Goal: Task Accomplishment & Management: Manage account settings

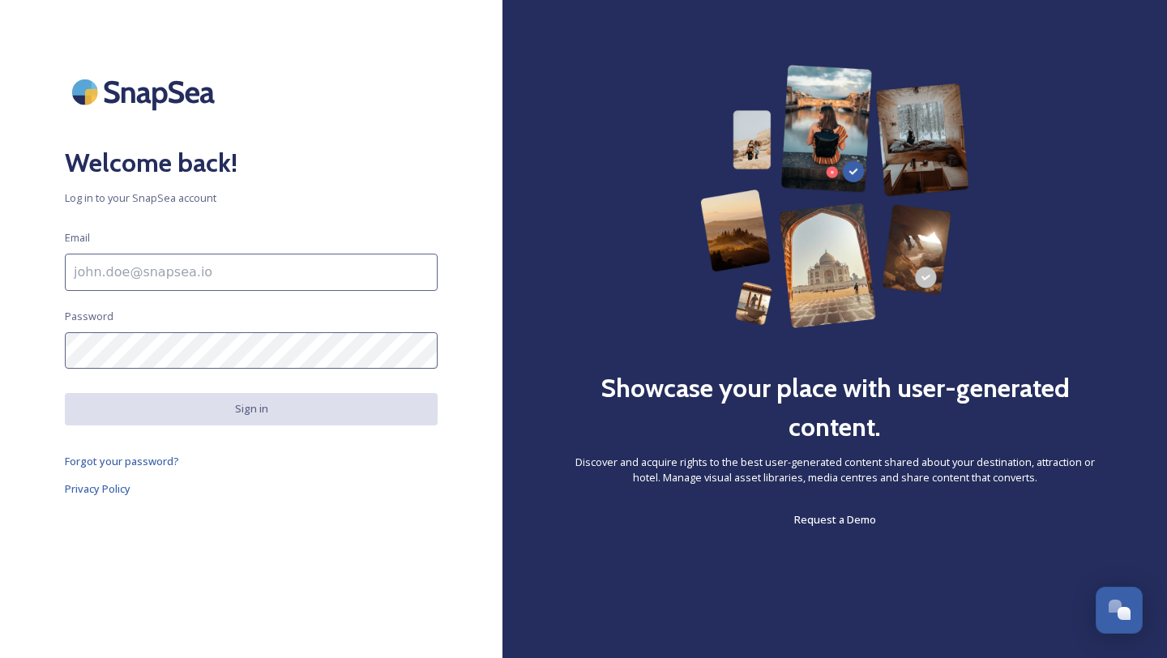
click at [301, 275] on input at bounding box center [251, 272] width 373 height 37
type input "[EMAIL_ADDRESS][DOMAIN_NAME]"
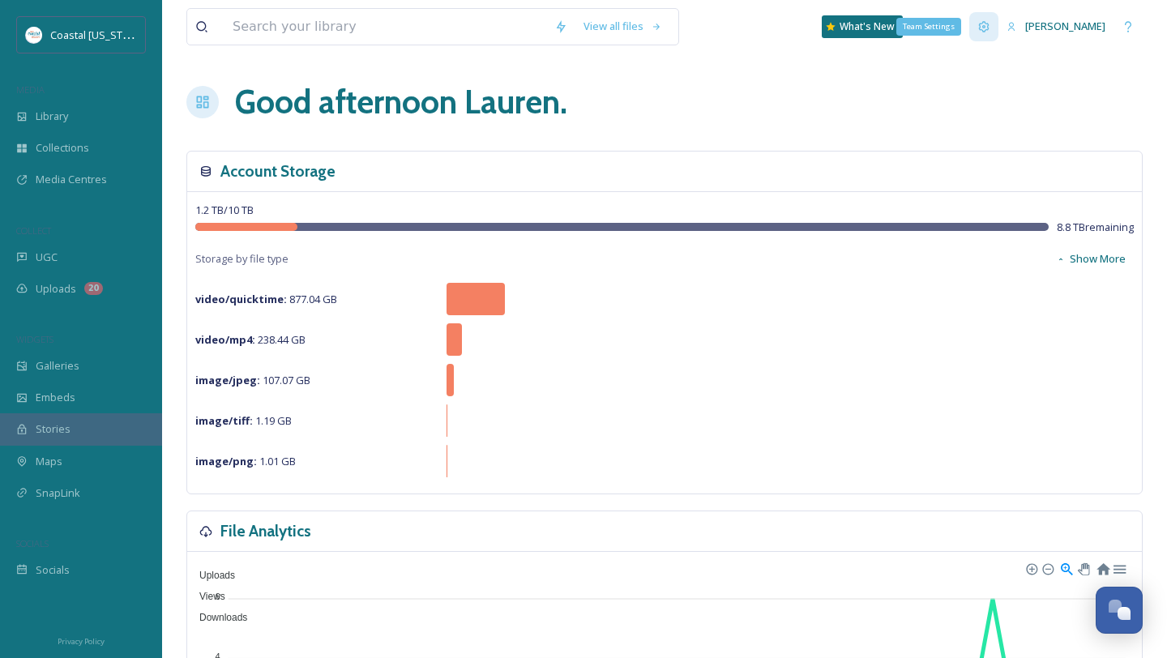
click at [982, 25] on div "Team Settings" at bounding box center [983, 26] width 29 height 29
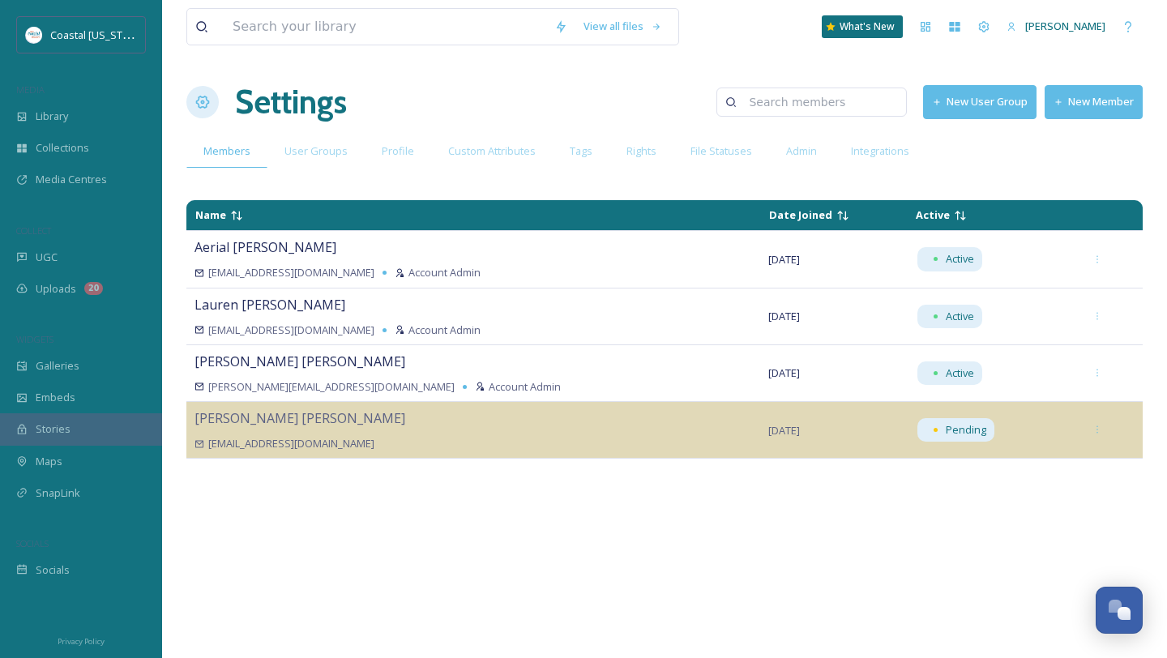
click at [1073, 103] on button "New Member" at bounding box center [1093, 101] width 98 height 33
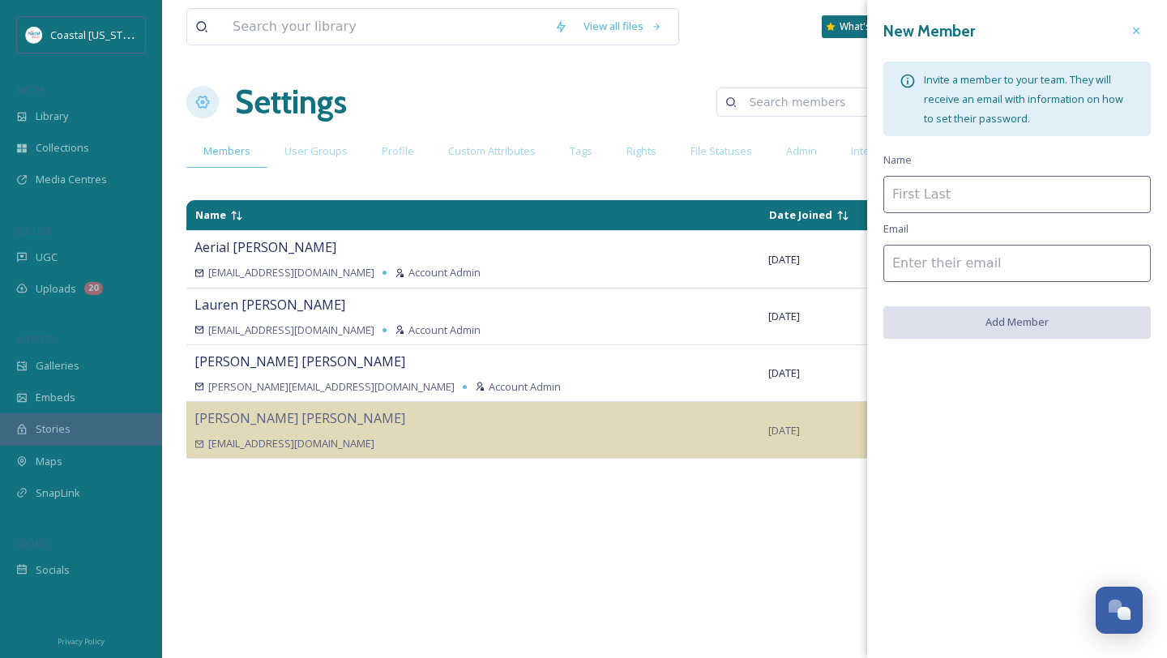
click at [934, 206] on input at bounding box center [1016, 194] width 267 height 37
type input "[PERSON_NAME]"
click at [945, 256] on input at bounding box center [1016, 263] width 267 height 37
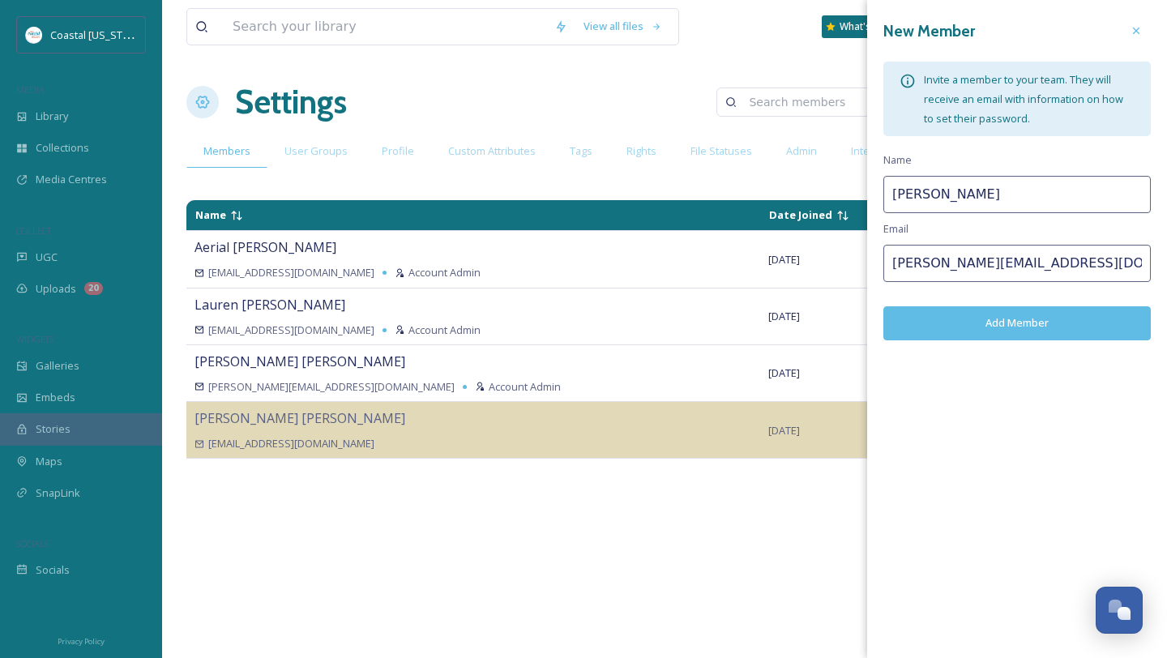
type input "[PERSON_NAME][EMAIL_ADDRESS][DOMAIN_NAME]"
click at [914, 314] on button "Add Member" at bounding box center [1016, 322] width 267 height 33
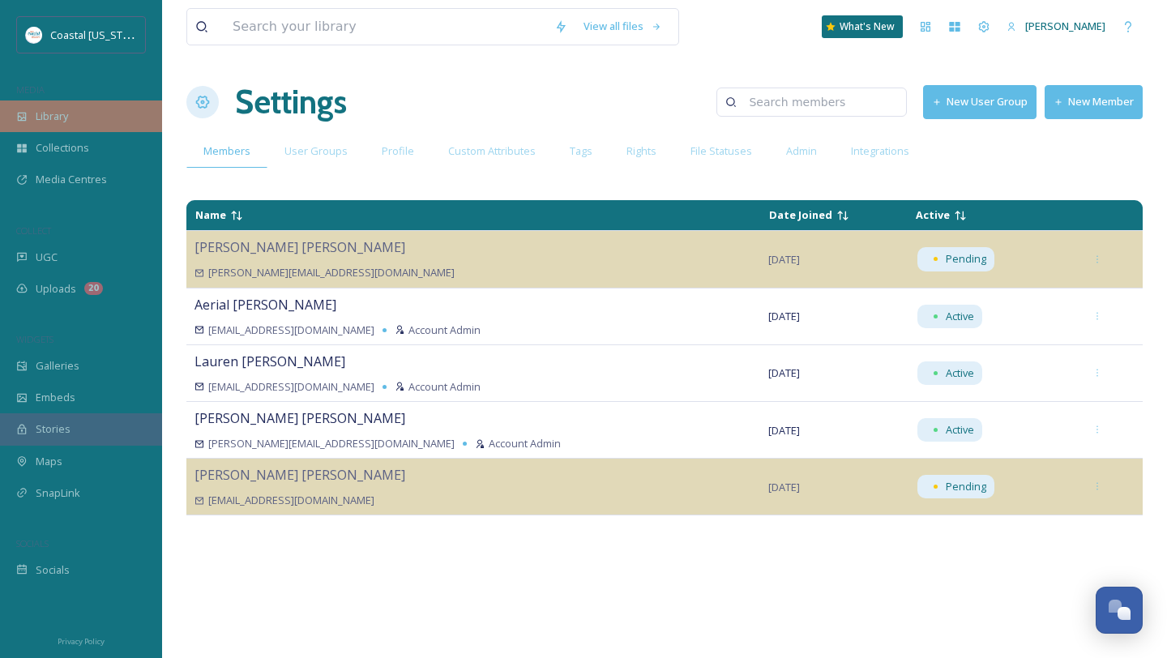
click at [84, 125] on div "Library" at bounding box center [81, 116] width 162 height 32
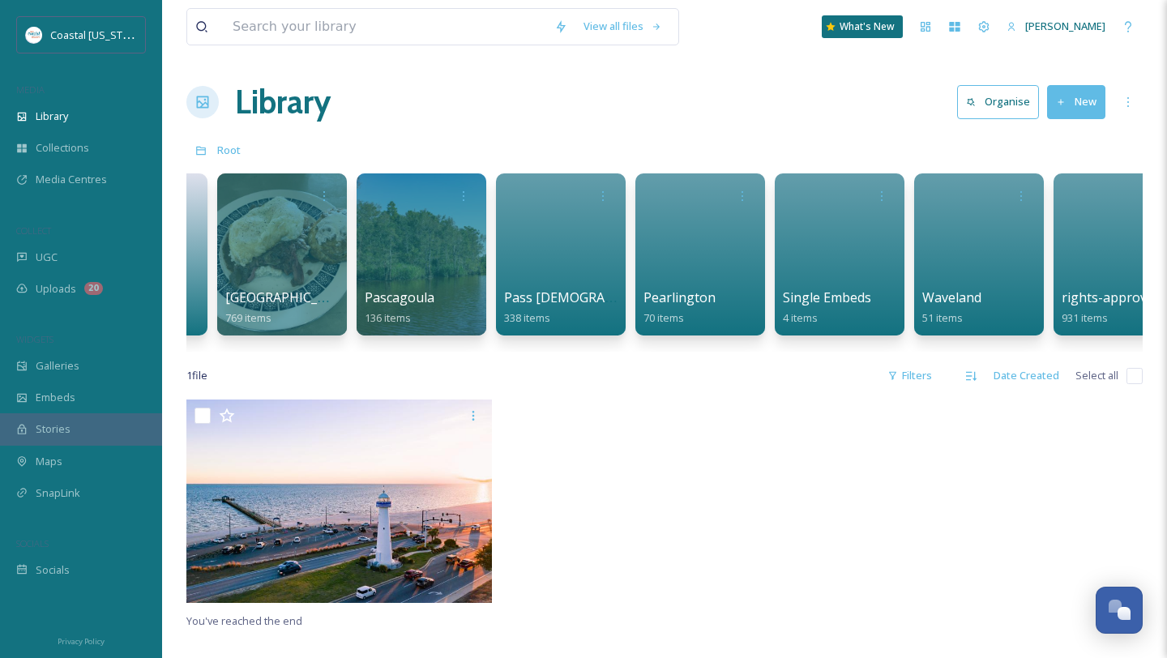
scroll to position [0, 3085]
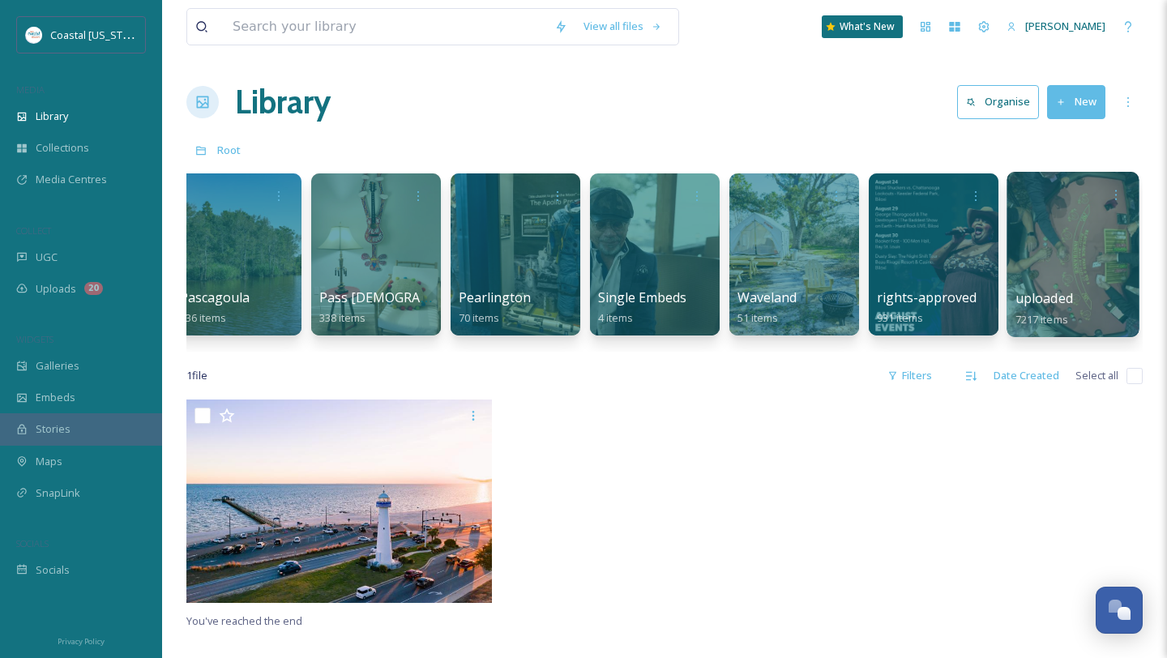
click at [1081, 217] on div at bounding box center [1072, 254] width 132 height 165
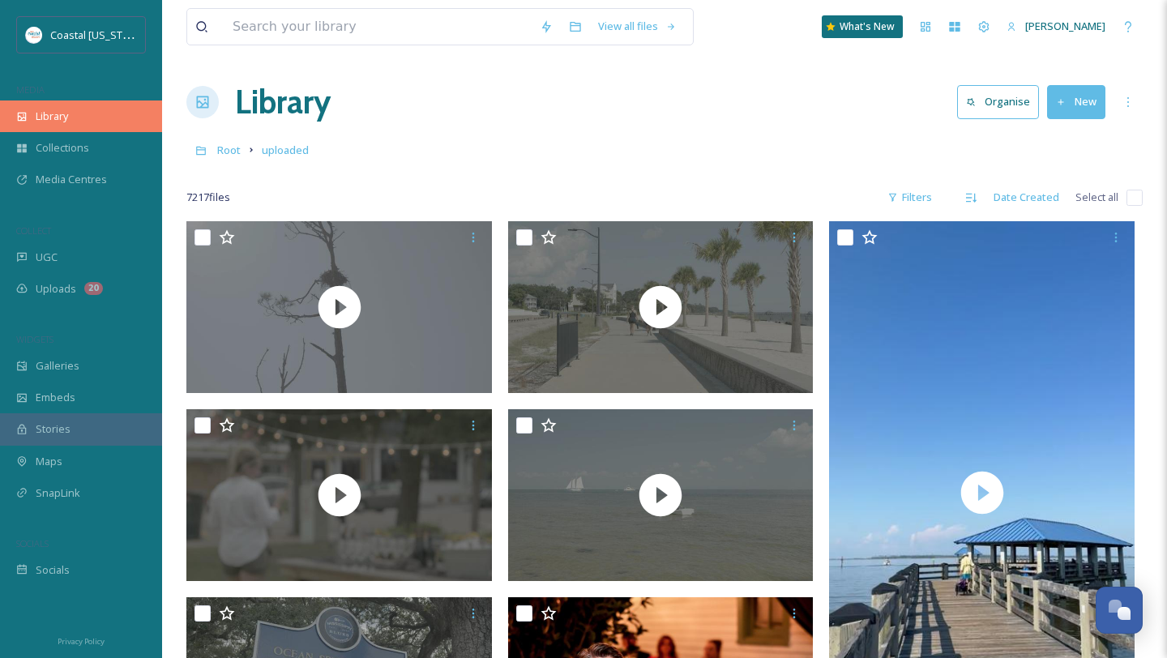
click at [85, 121] on div "Library" at bounding box center [81, 116] width 162 height 32
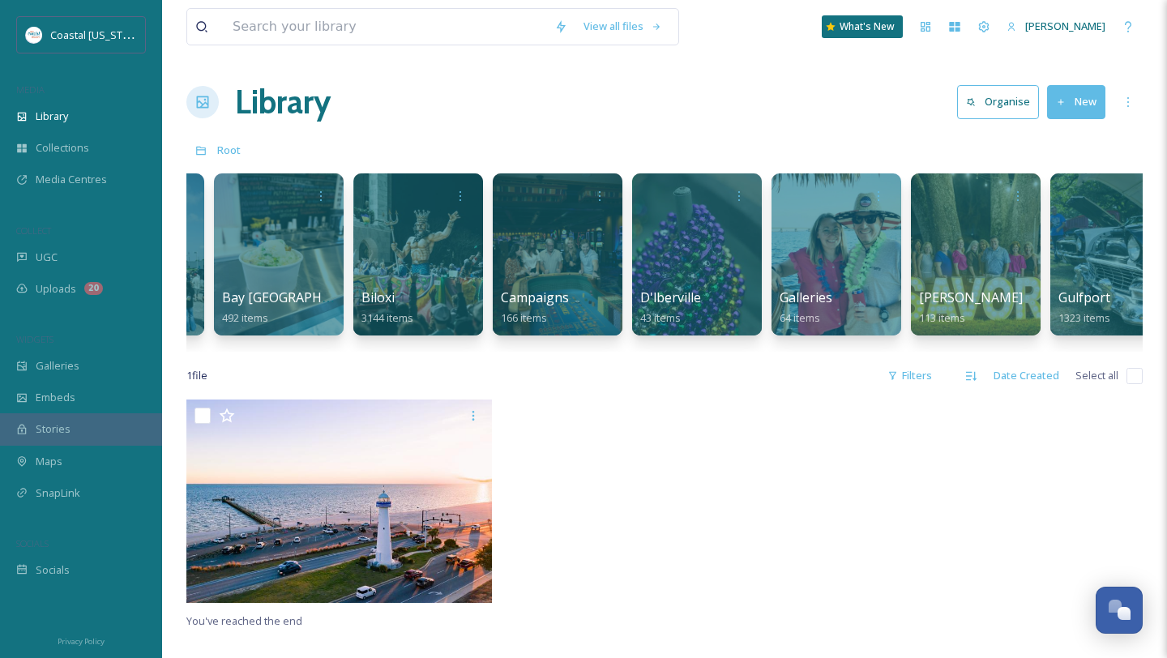
scroll to position [0, 953]
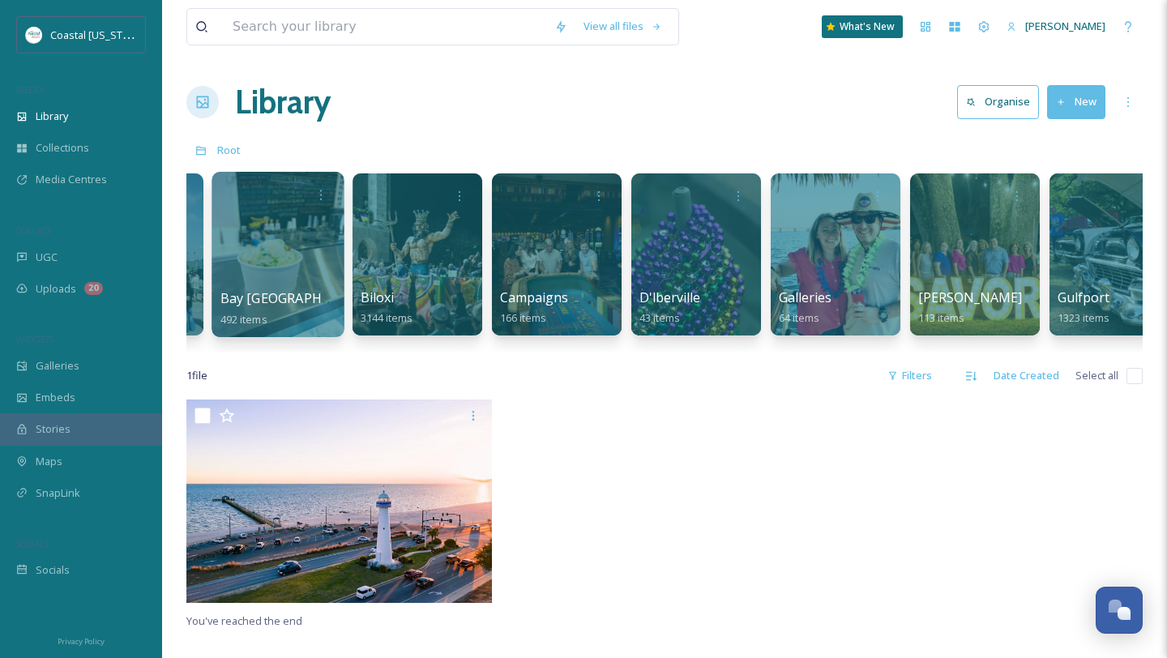
click at [284, 249] on div at bounding box center [277, 254] width 132 height 165
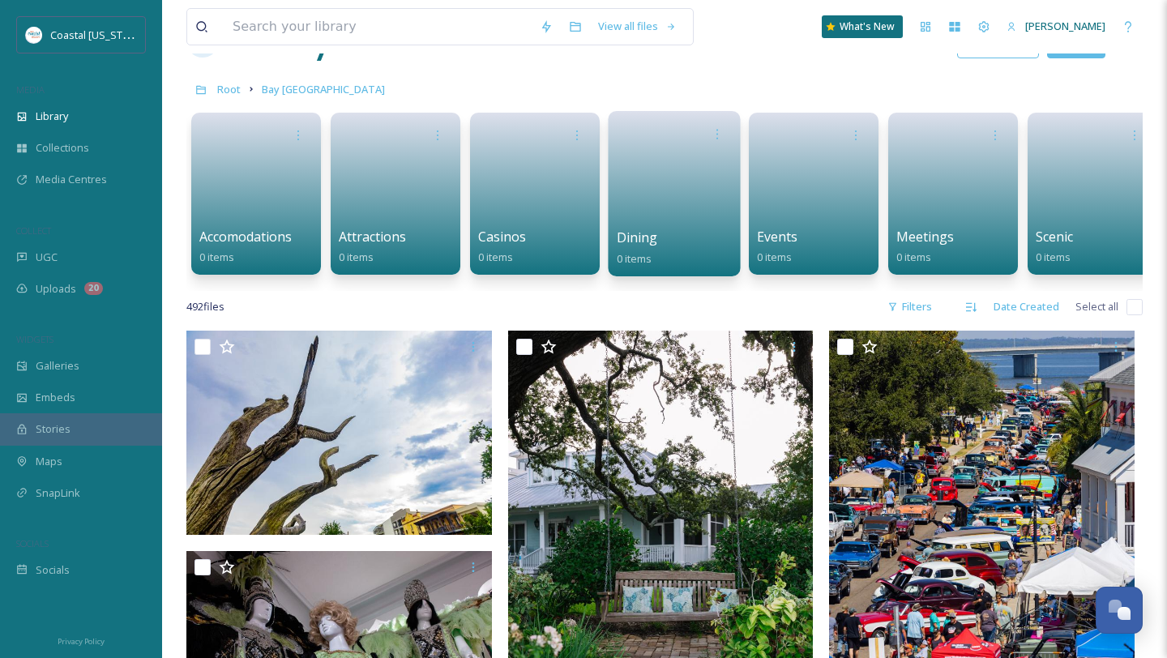
scroll to position [62, 0]
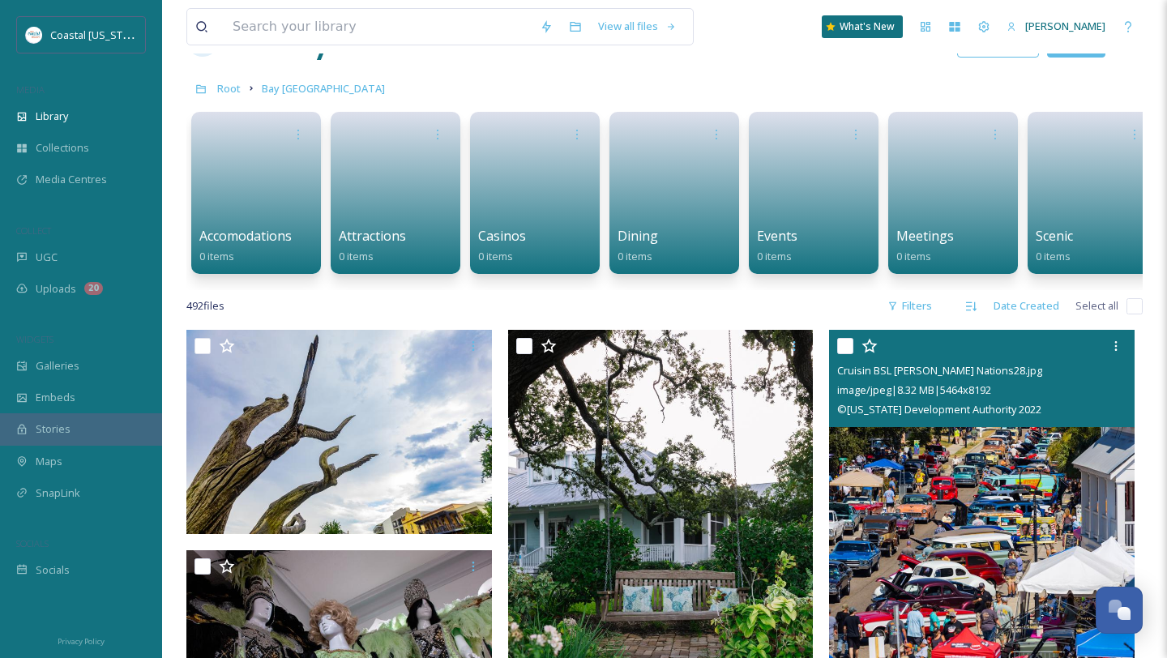
click at [838, 352] on input "checkbox" at bounding box center [845, 346] width 16 height 16
checkbox input "true"
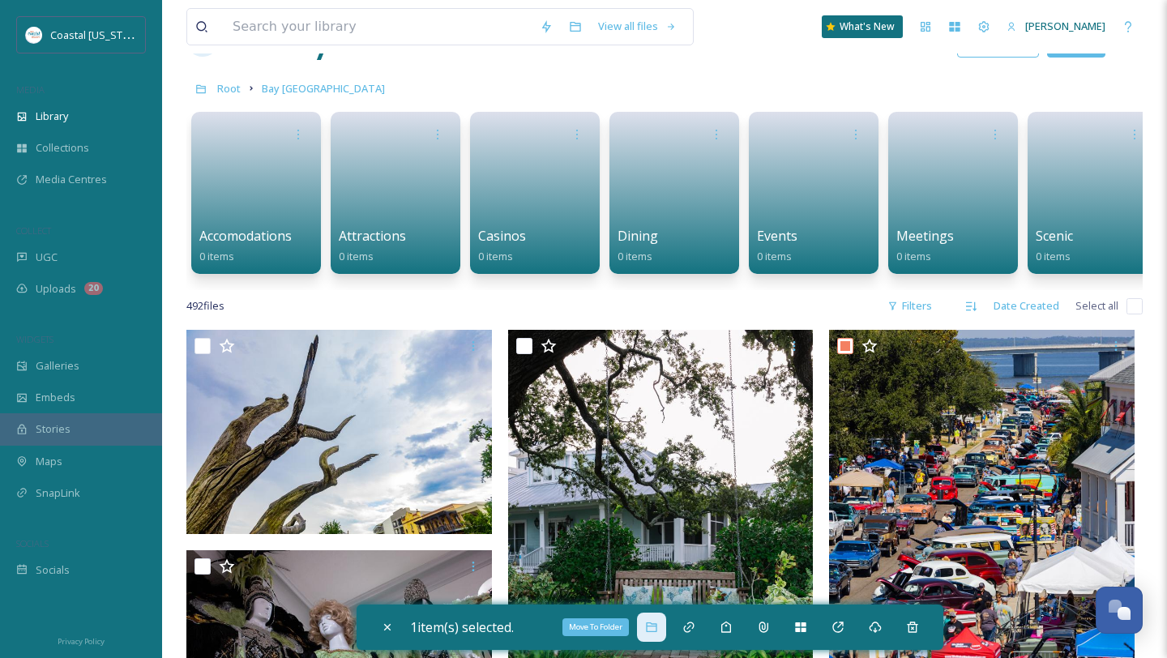
click at [656, 626] on icon at bounding box center [651, 627] width 11 height 10
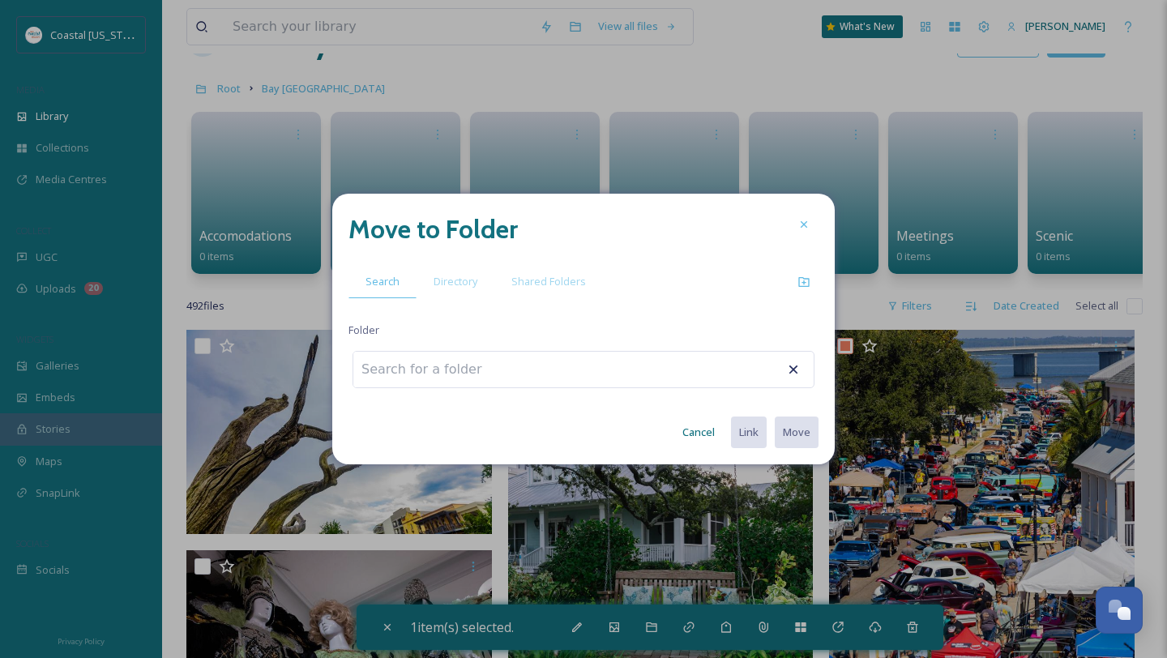
click at [474, 305] on div "Move to Folder Search Directory Shared Folders Folder Cancel Link Move" at bounding box center [583, 329] width 502 height 271
click at [471, 296] on div "Directory" at bounding box center [455, 281] width 78 height 33
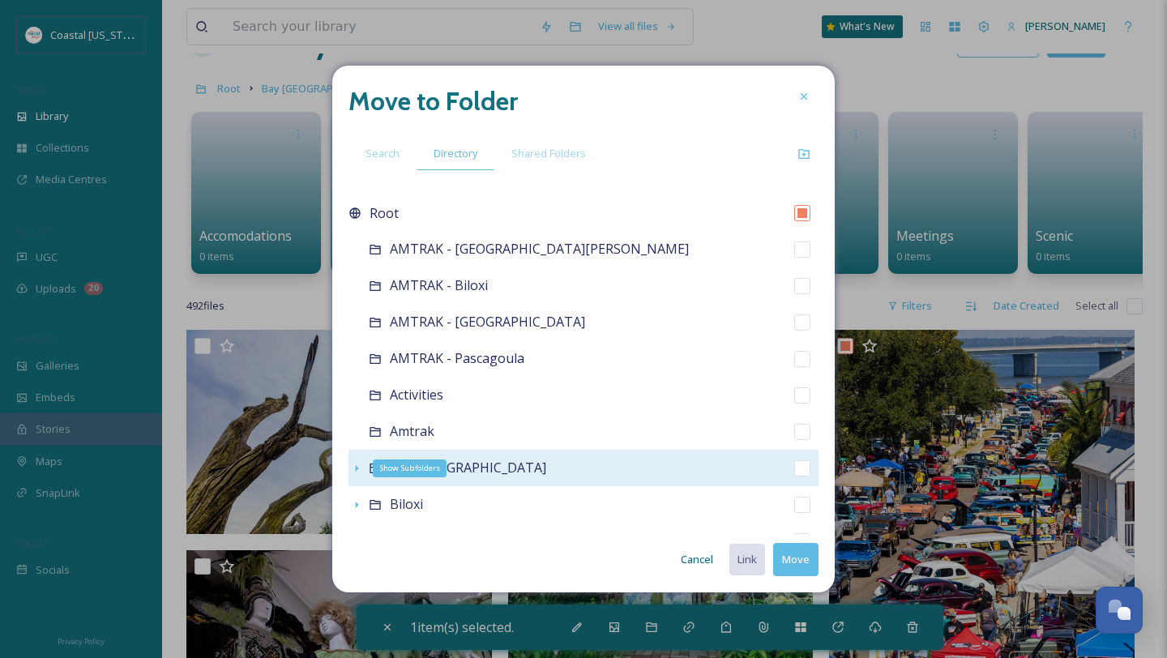
click at [359, 467] on icon at bounding box center [356, 468] width 13 height 13
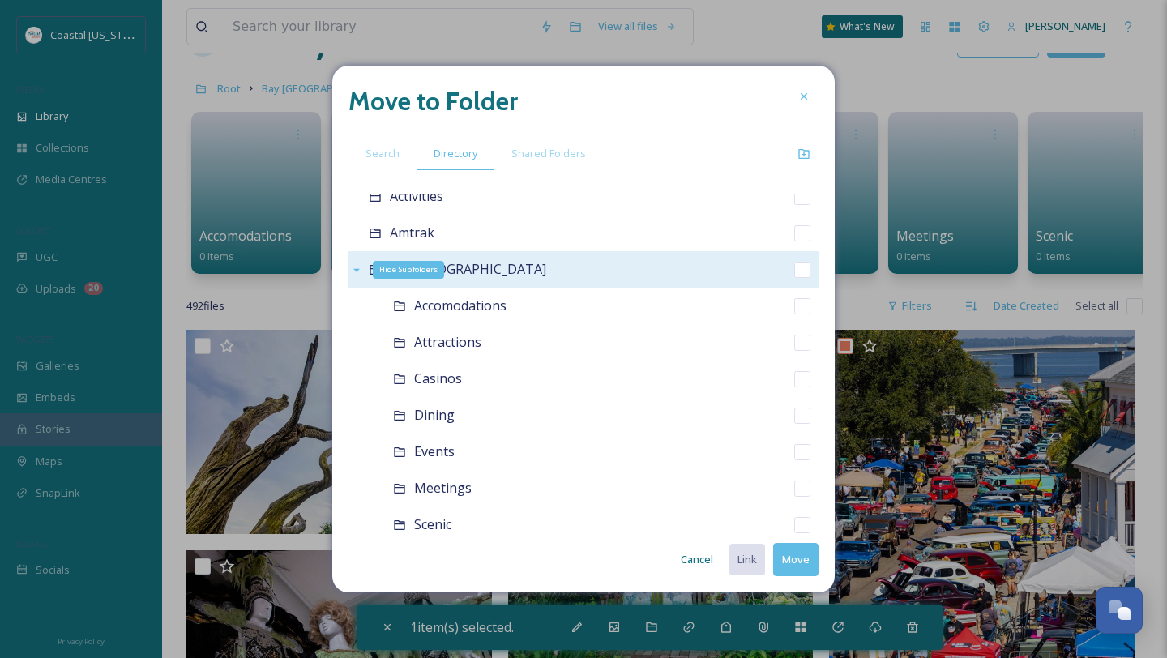
scroll to position [221, 0]
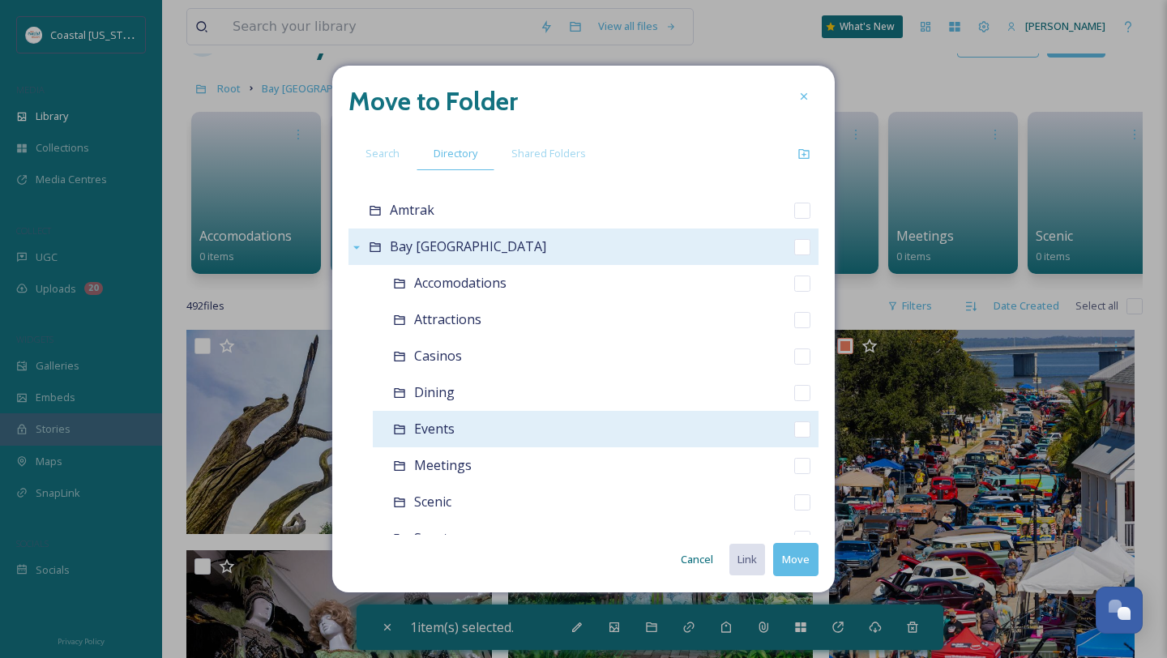
click at [798, 439] on div "Events" at bounding box center [596, 429] width 446 height 36
checkbox input "false"
checkbox input "true"
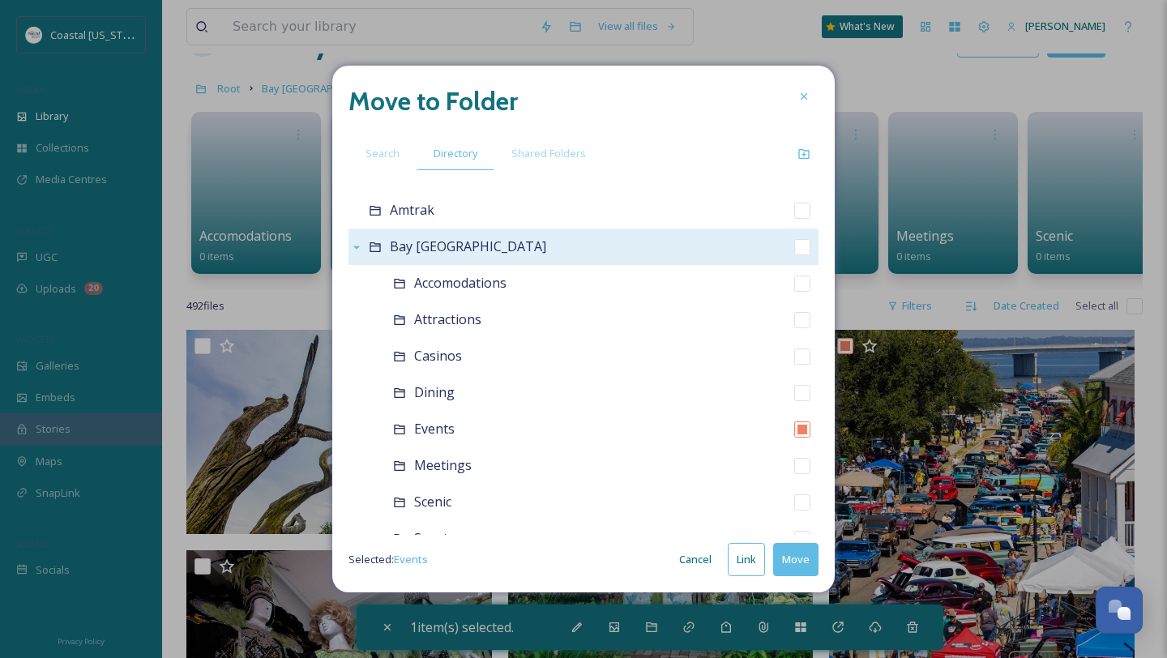
click at [792, 557] on button "Move" at bounding box center [795, 559] width 45 height 33
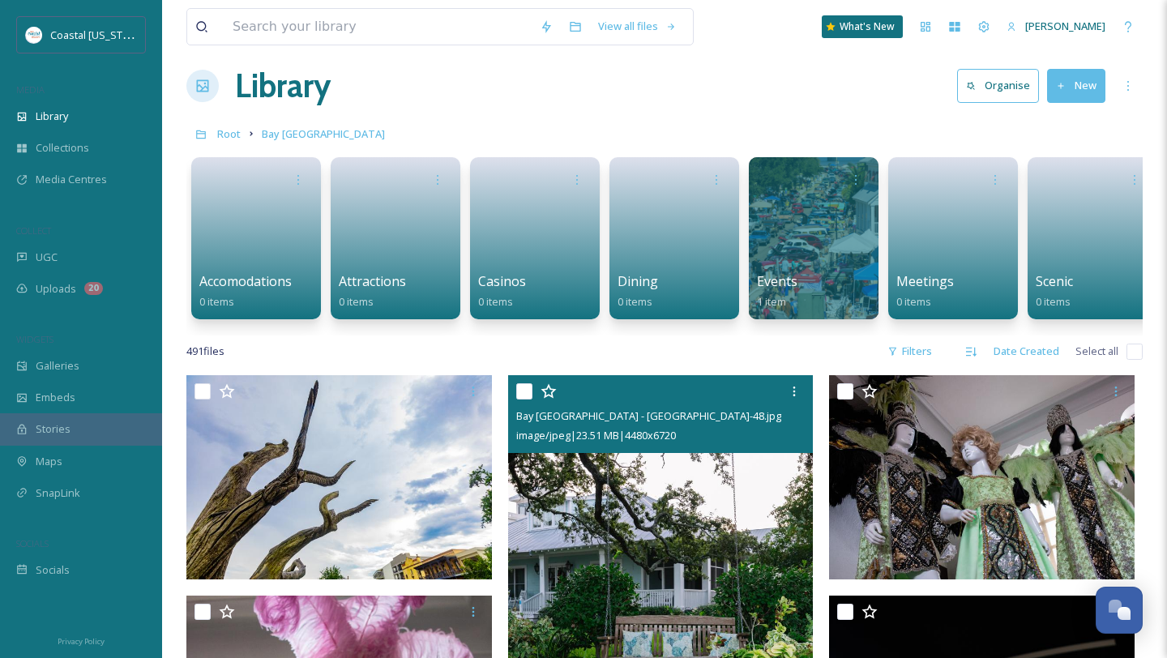
scroll to position [0, 0]
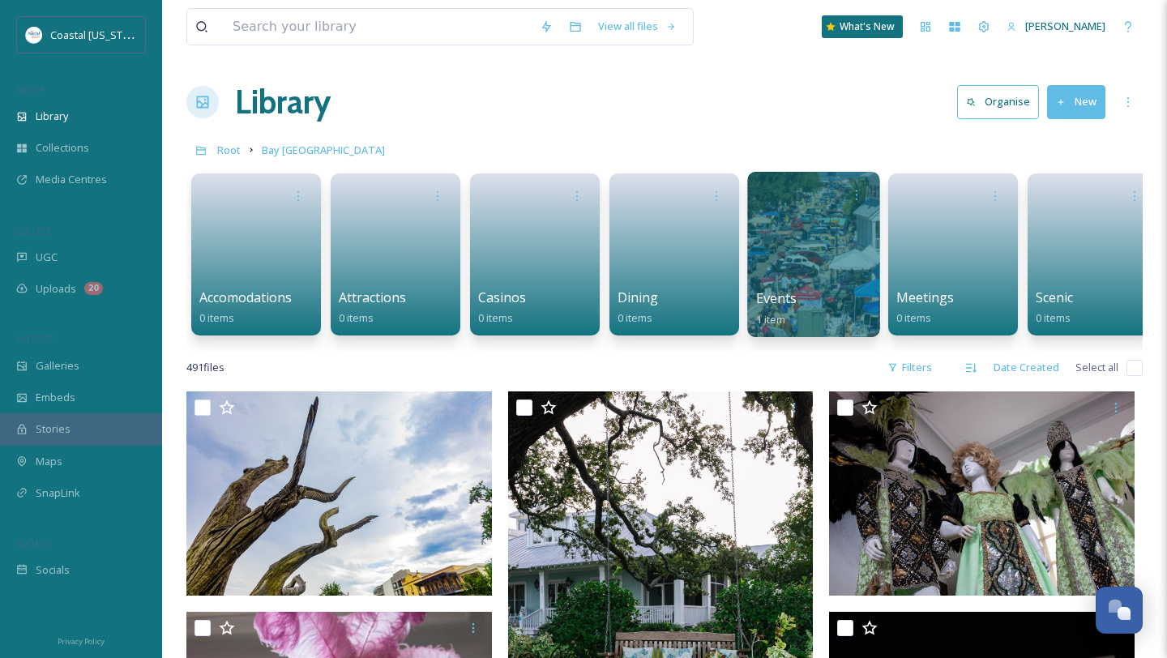
click at [802, 236] on div at bounding box center [813, 254] width 132 height 165
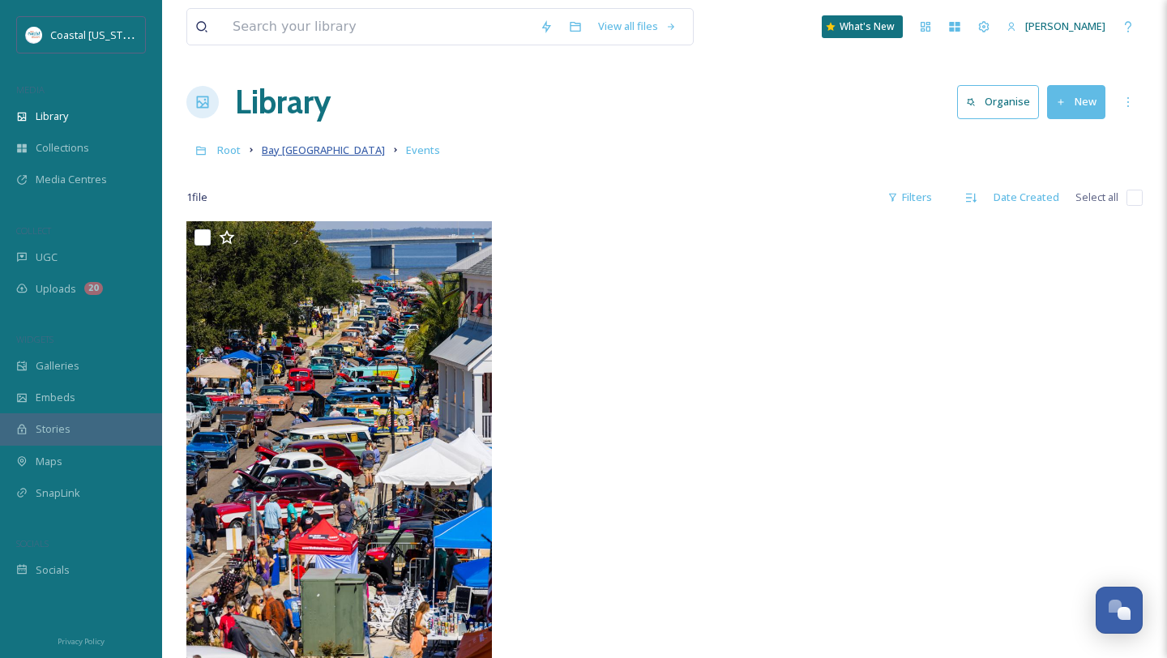
click at [323, 149] on span "Bay [GEOGRAPHIC_DATA]" at bounding box center [323, 150] width 123 height 15
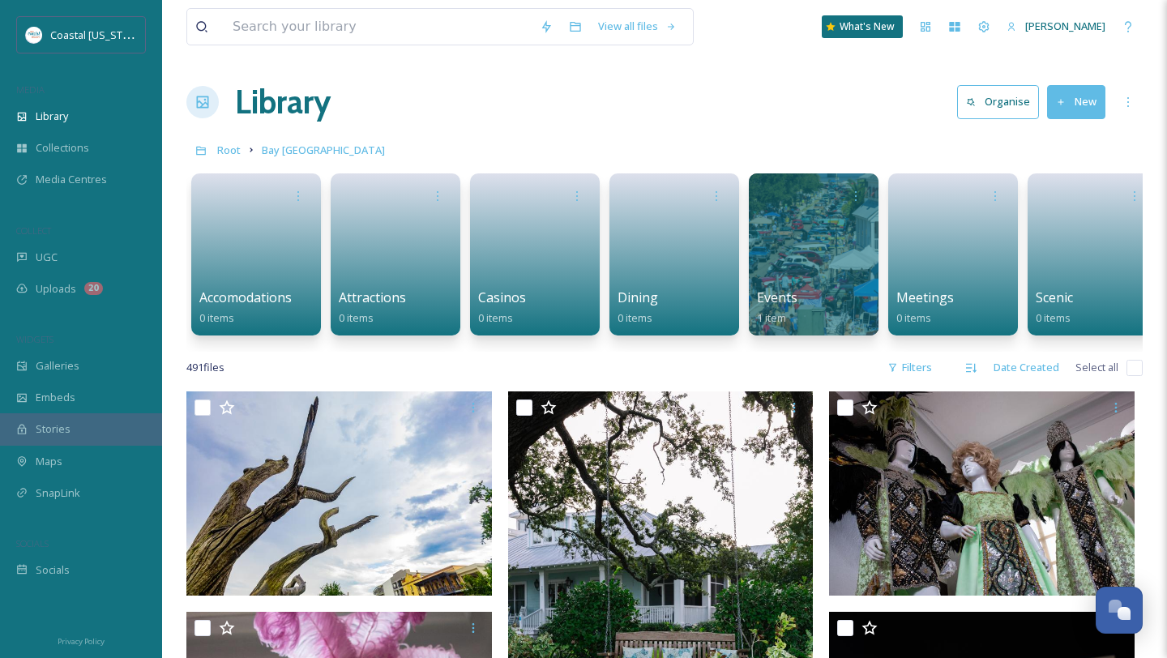
click at [280, 104] on h1 "Library" at bounding box center [283, 102] width 96 height 49
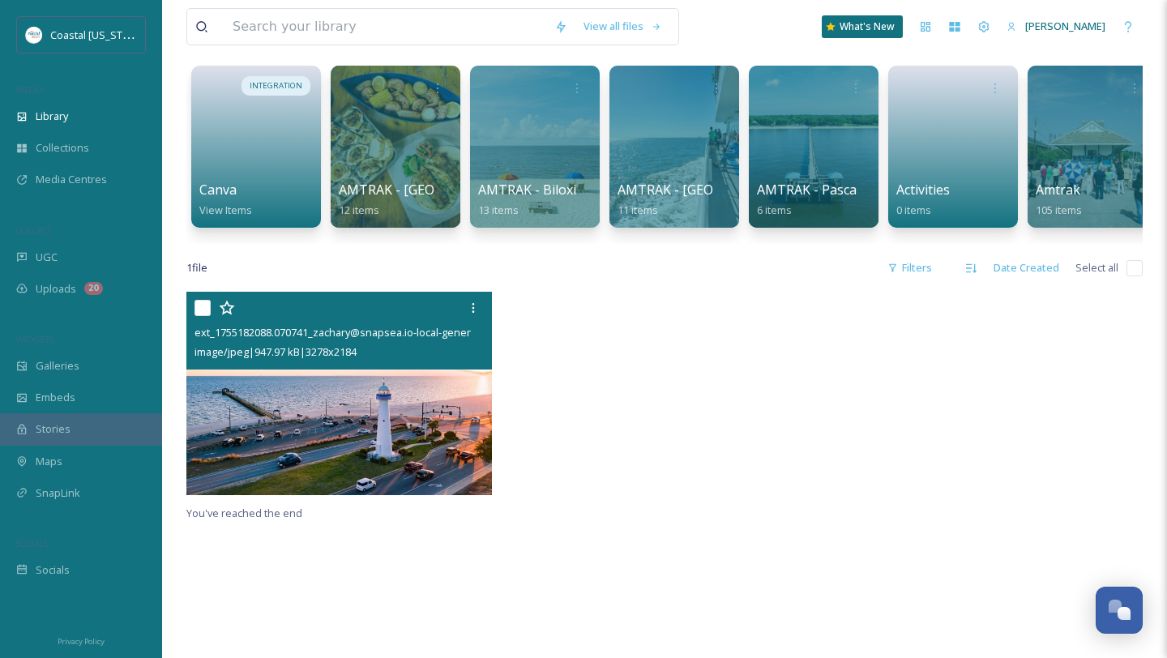
scroll to position [107, 0]
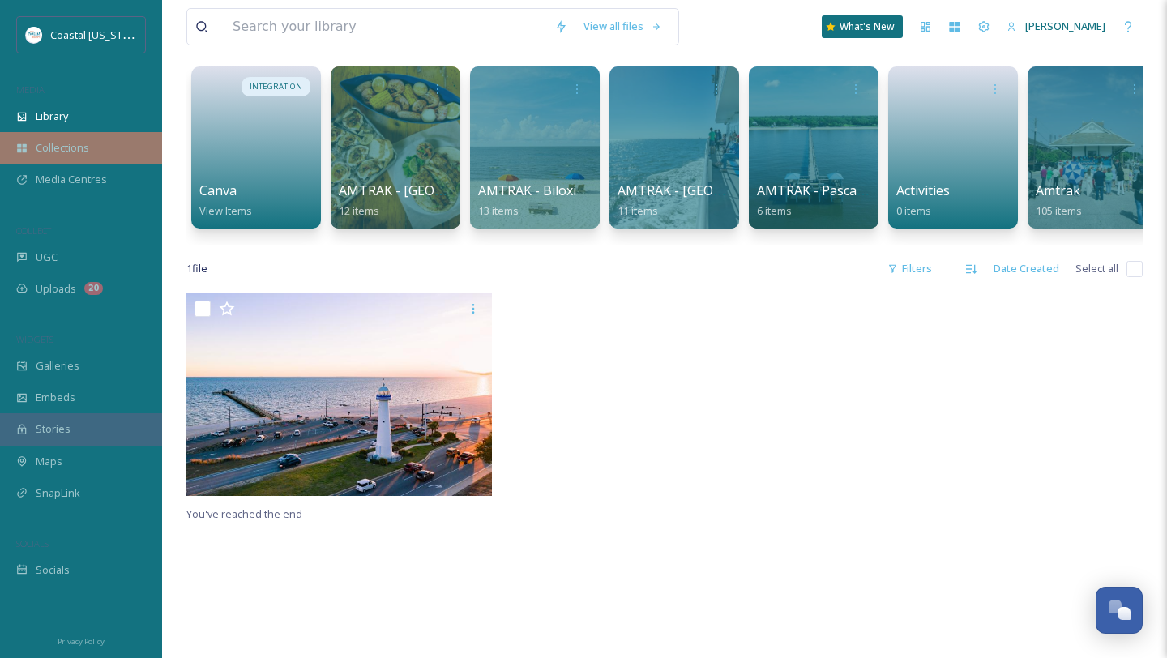
click at [58, 143] on span "Collections" at bounding box center [62, 147] width 53 height 15
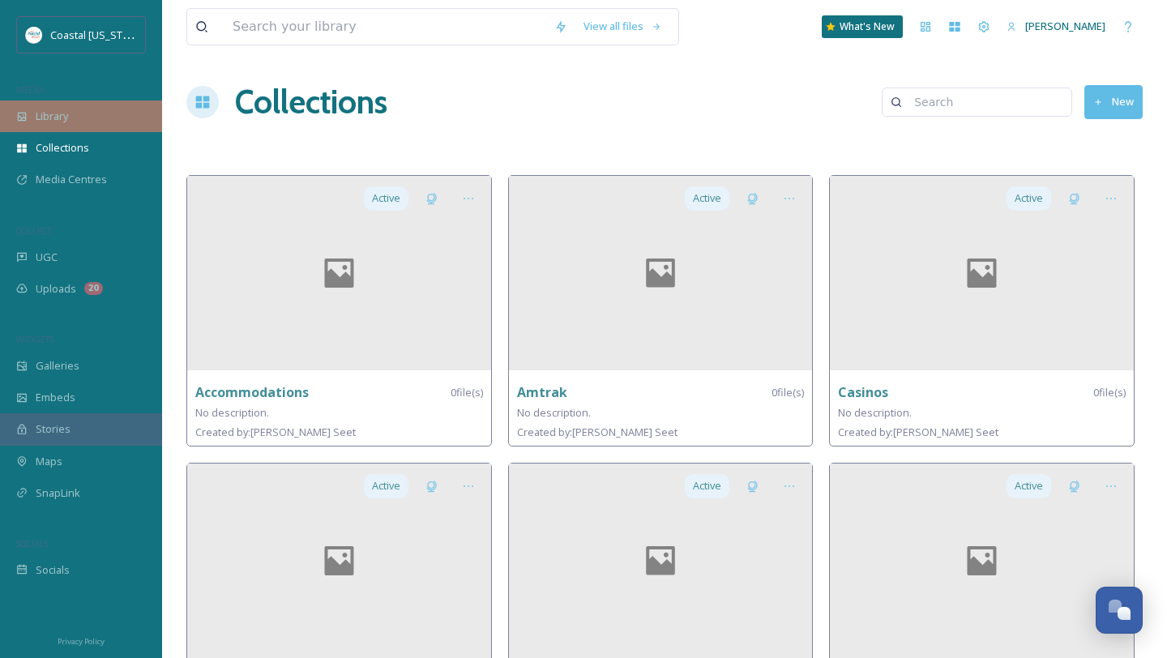
click at [47, 113] on span "Library" at bounding box center [52, 116] width 32 height 15
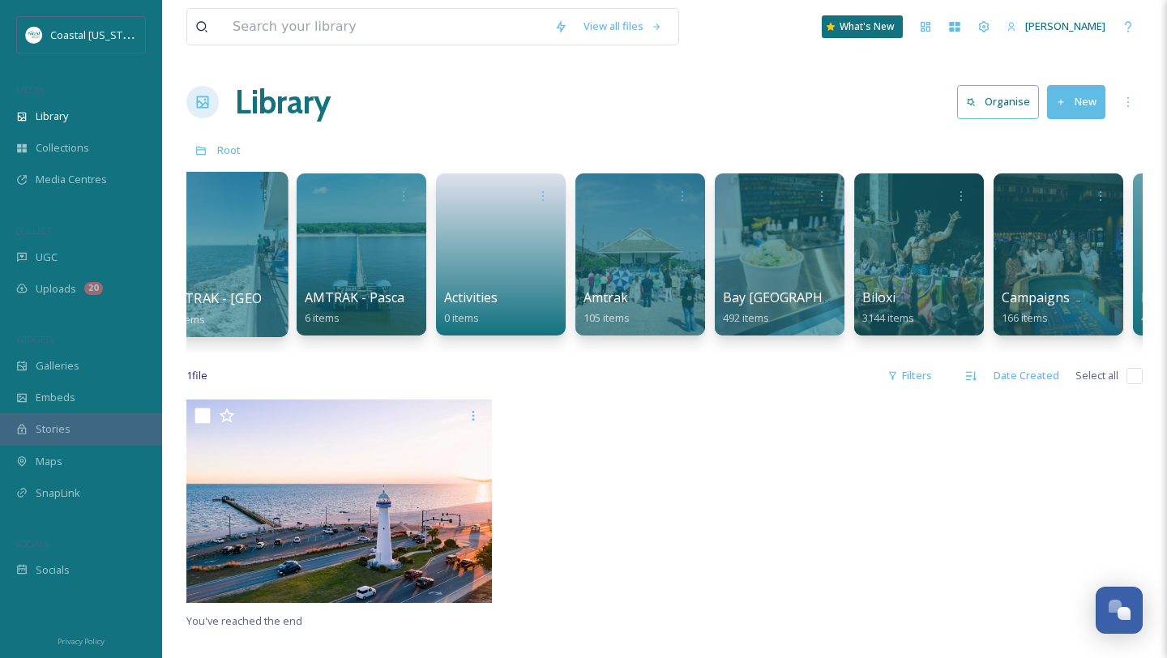
scroll to position [0, 608]
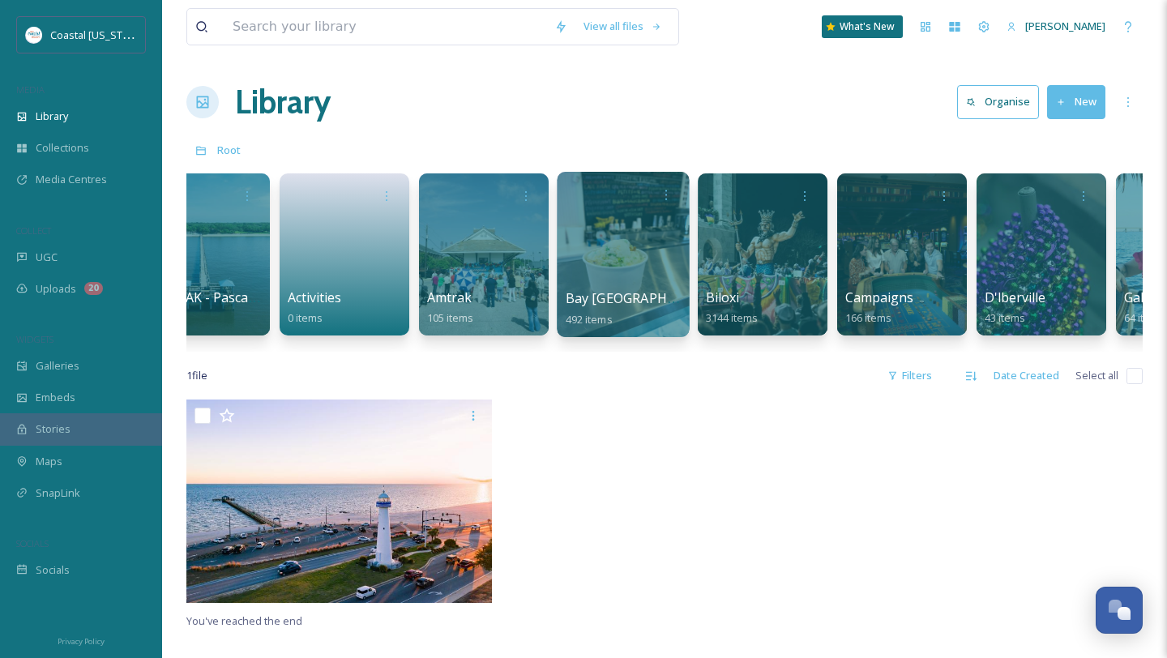
click at [620, 259] on div at bounding box center [623, 254] width 132 height 165
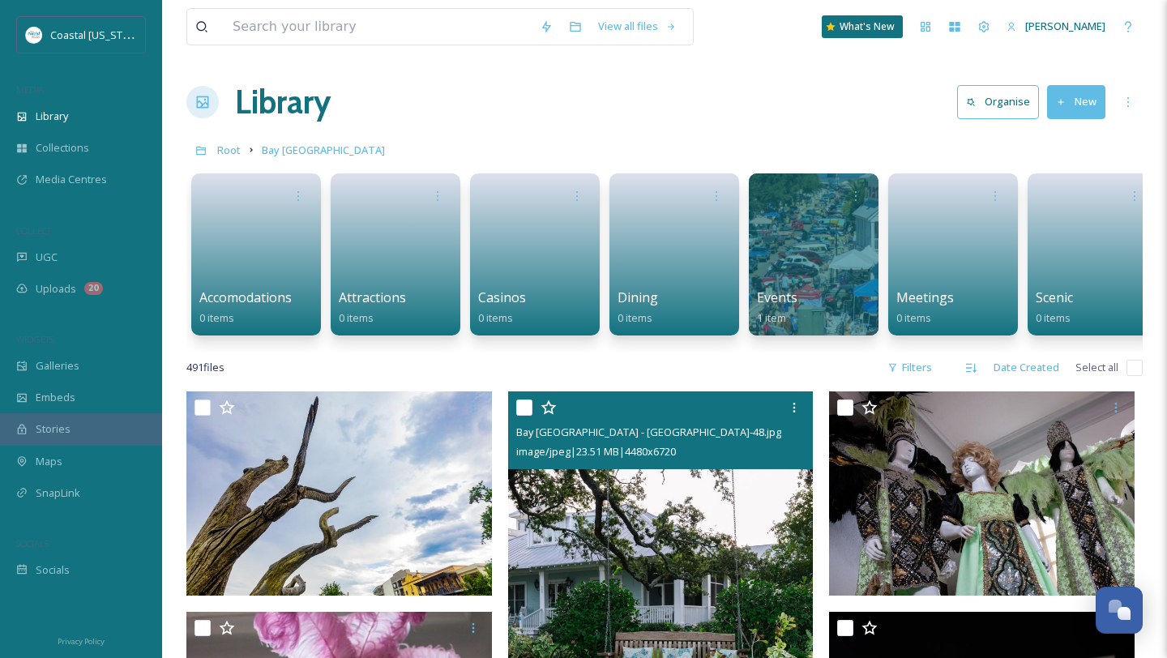
click at [526, 412] on input "checkbox" at bounding box center [524, 407] width 16 height 16
checkbox input "true"
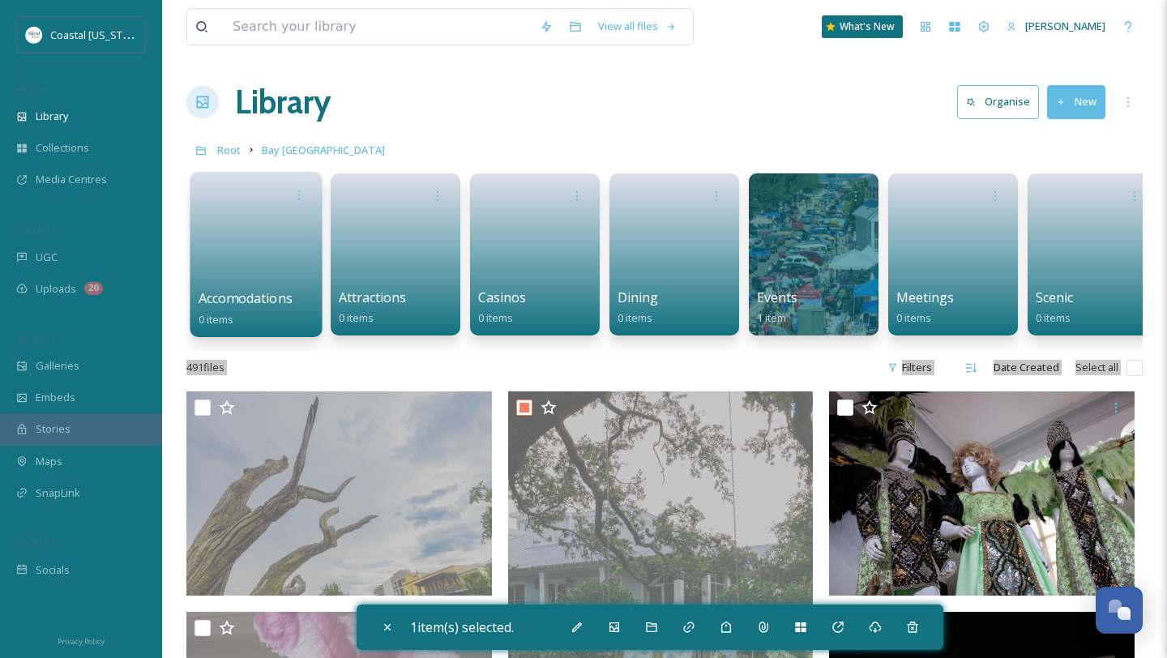
drag, startPoint x: 605, startPoint y: 435, endPoint x: 286, endPoint y: 292, distance: 349.6
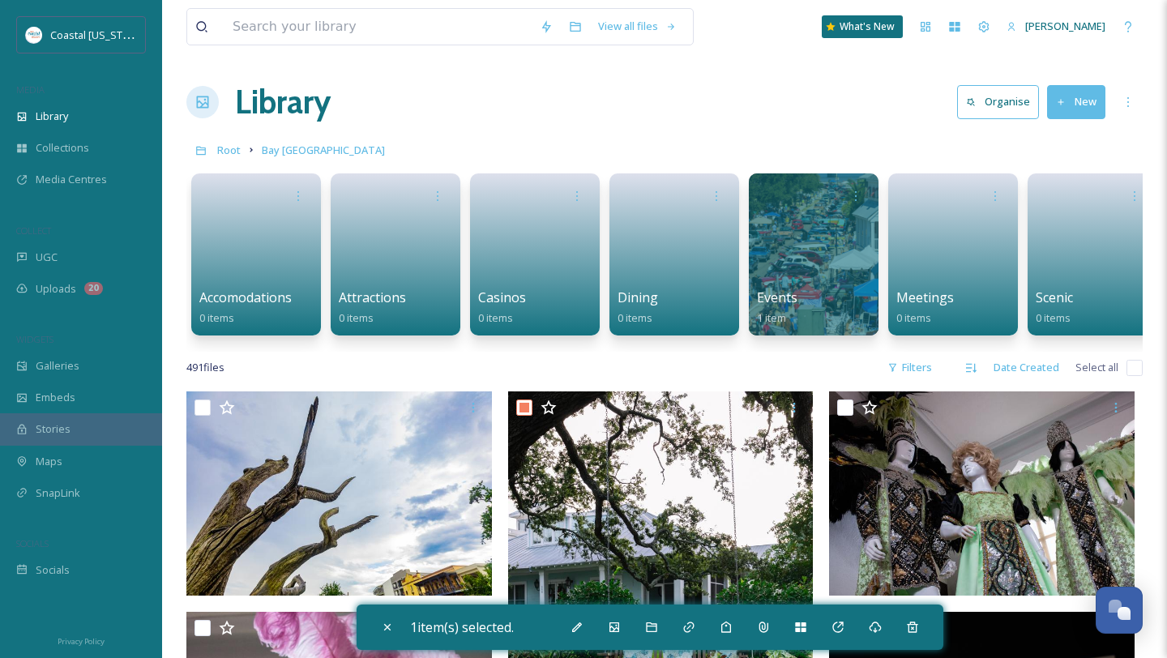
click at [423, 347] on div "Accomodations 0 items Attractions 0 items Casinos 0 items Dining 0 items Events…" at bounding box center [664, 258] width 956 height 186
click at [666, 621] on div "Move To Folder" at bounding box center [651, 626] width 29 height 29
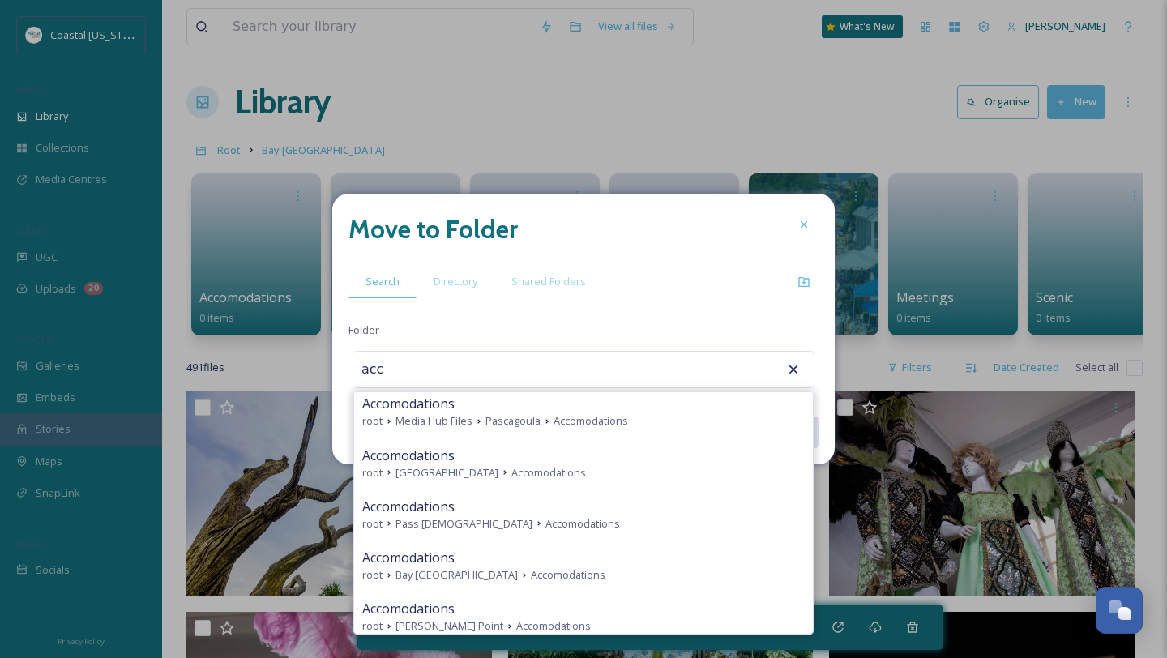
scroll to position [519, 0]
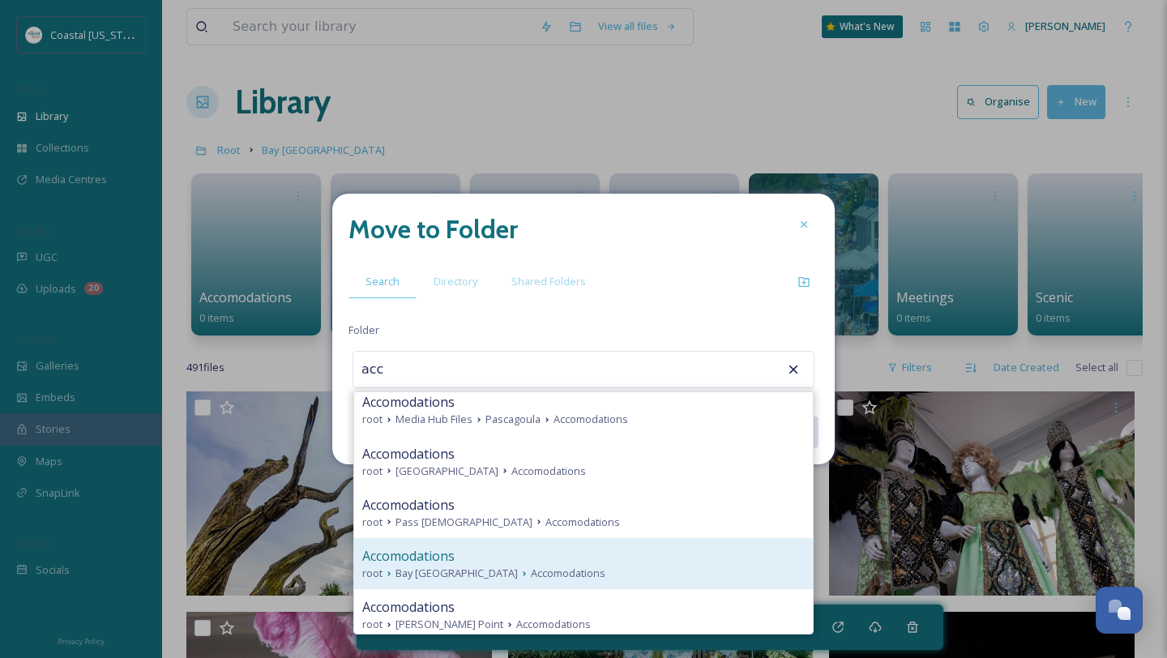
click at [480, 557] on div "Accomodations" at bounding box center [583, 555] width 442 height 19
type input "Accomodations"
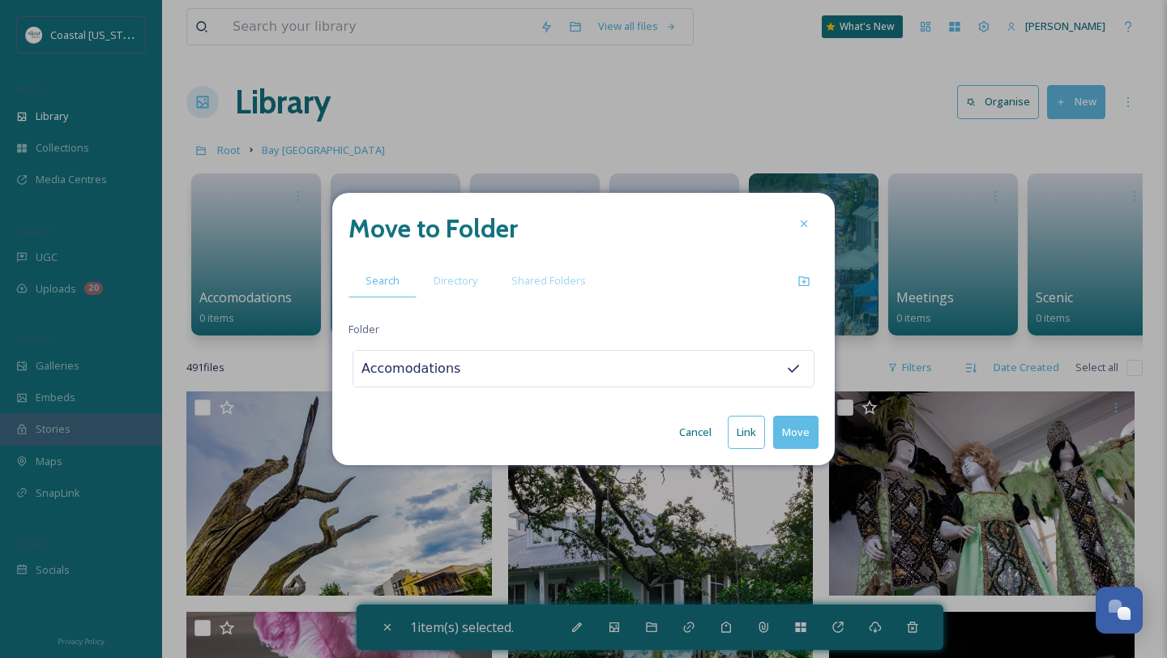
click at [787, 424] on button "Move" at bounding box center [795, 432] width 45 height 33
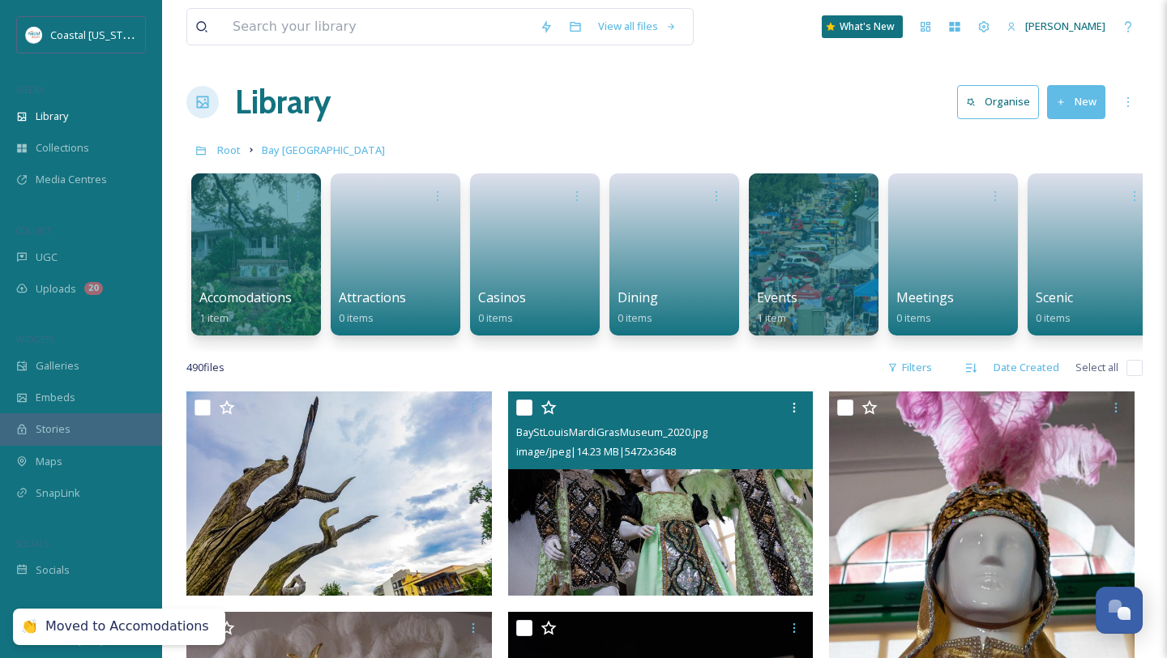
scroll to position [2, 0]
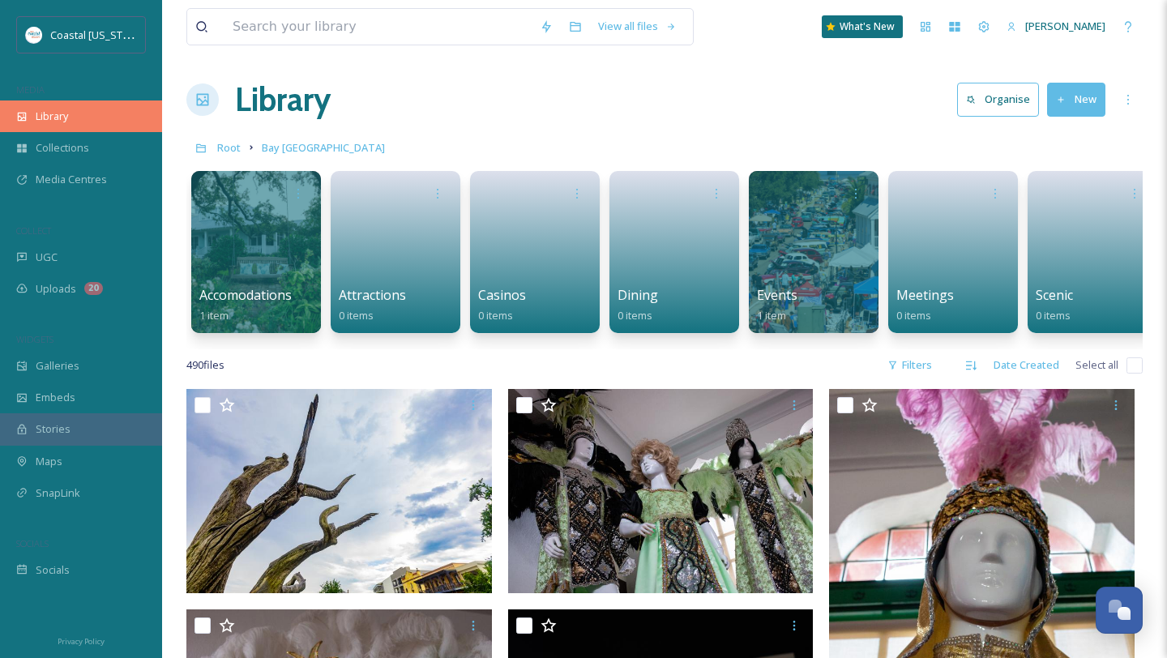
click at [79, 118] on div "Library" at bounding box center [81, 116] width 162 height 32
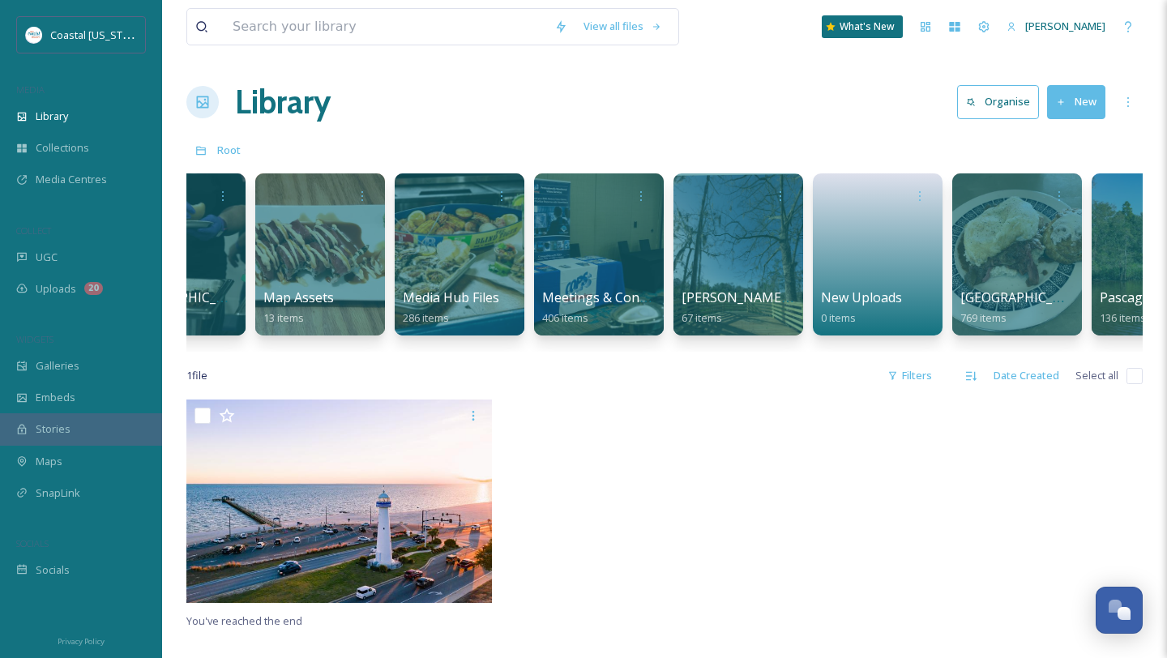
scroll to position [0, 2165]
click at [896, 266] on link at bounding box center [879, 249] width 116 height 79
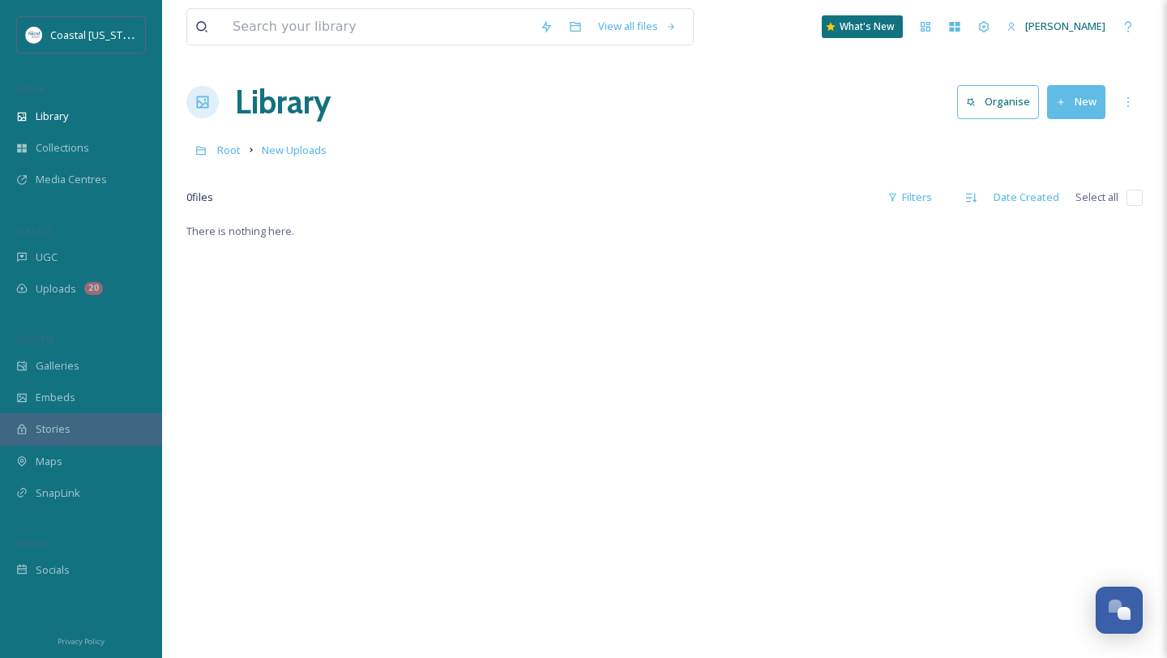
click at [1076, 97] on button "New" at bounding box center [1076, 101] width 58 height 33
click at [800, 134] on div "Root New Uploads" at bounding box center [664, 149] width 956 height 31
click at [1075, 30] on span "[PERSON_NAME]" at bounding box center [1065, 26] width 80 height 15
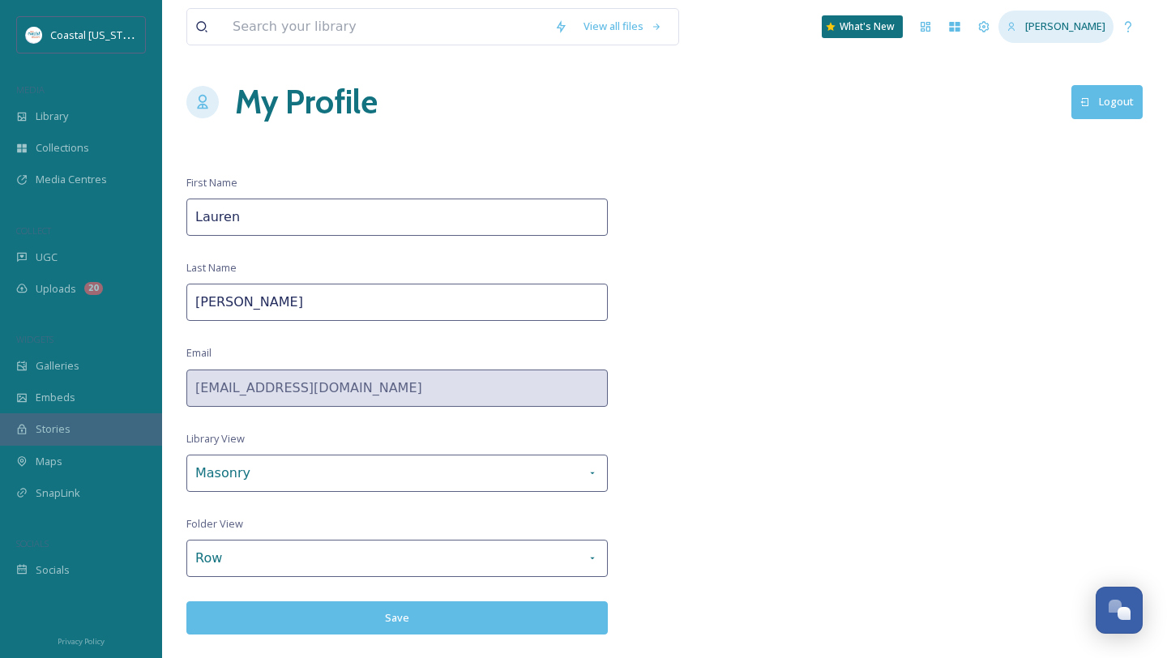
click at [1012, 26] on icon at bounding box center [1011, 27] width 11 height 11
click at [987, 27] on icon at bounding box center [983, 26] width 13 height 13
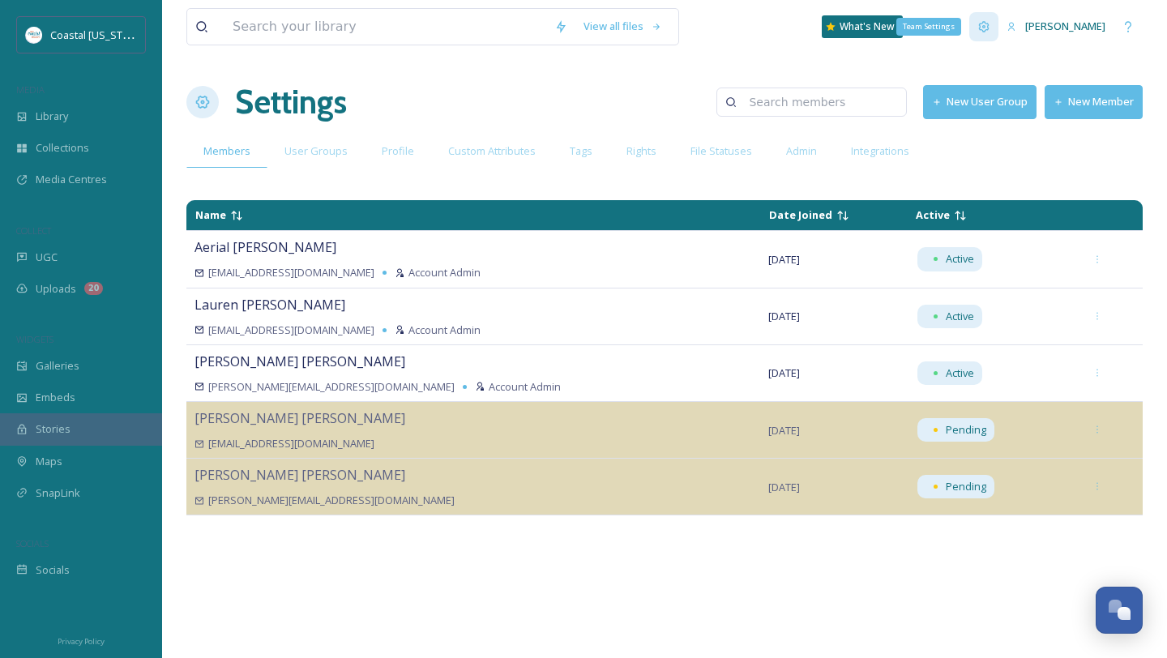
click at [998, 28] on div "Team Settings" at bounding box center [983, 26] width 29 height 29
click at [1066, 18] on div "[PERSON_NAME]" at bounding box center [1055, 27] width 115 height 32
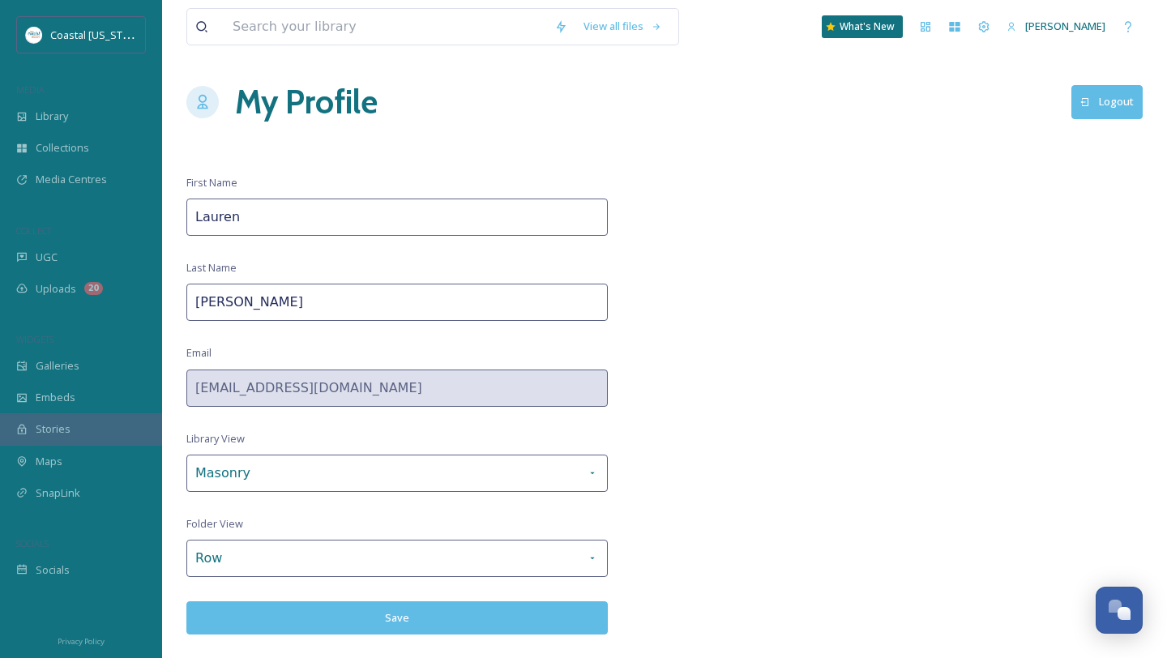
click at [1091, 95] on button "Logout" at bounding box center [1106, 101] width 71 height 33
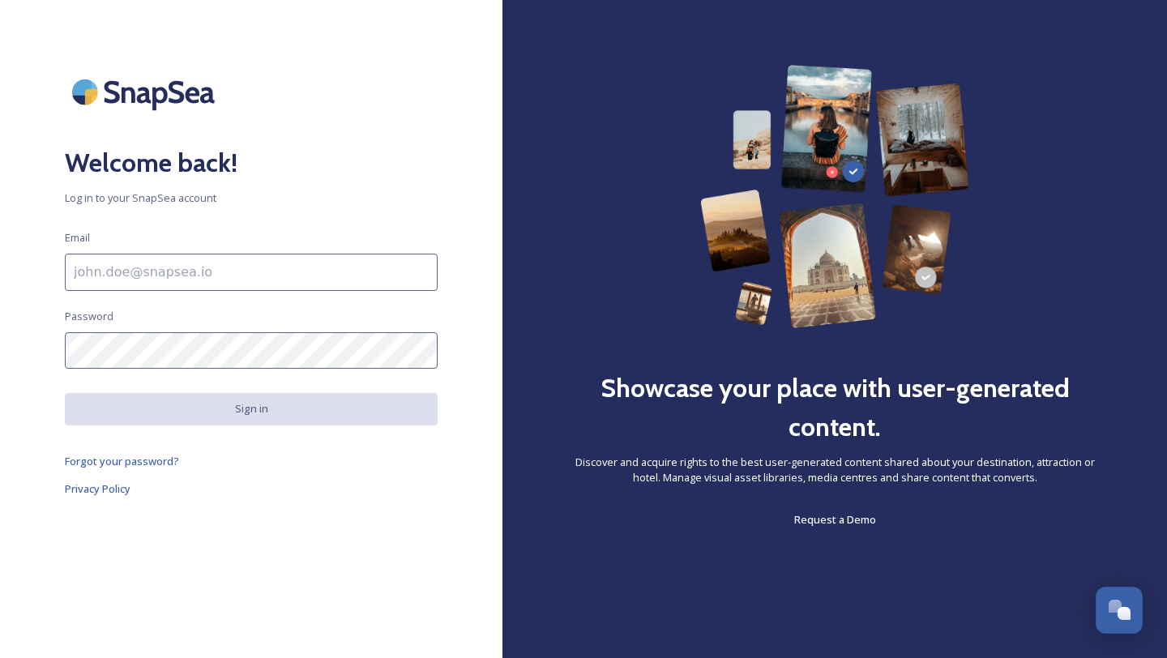
click at [194, 272] on input at bounding box center [251, 272] width 373 height 37
type input "[PERSON_NAME][EMAIL_ADDRESS][DOMAIN_NAME]"
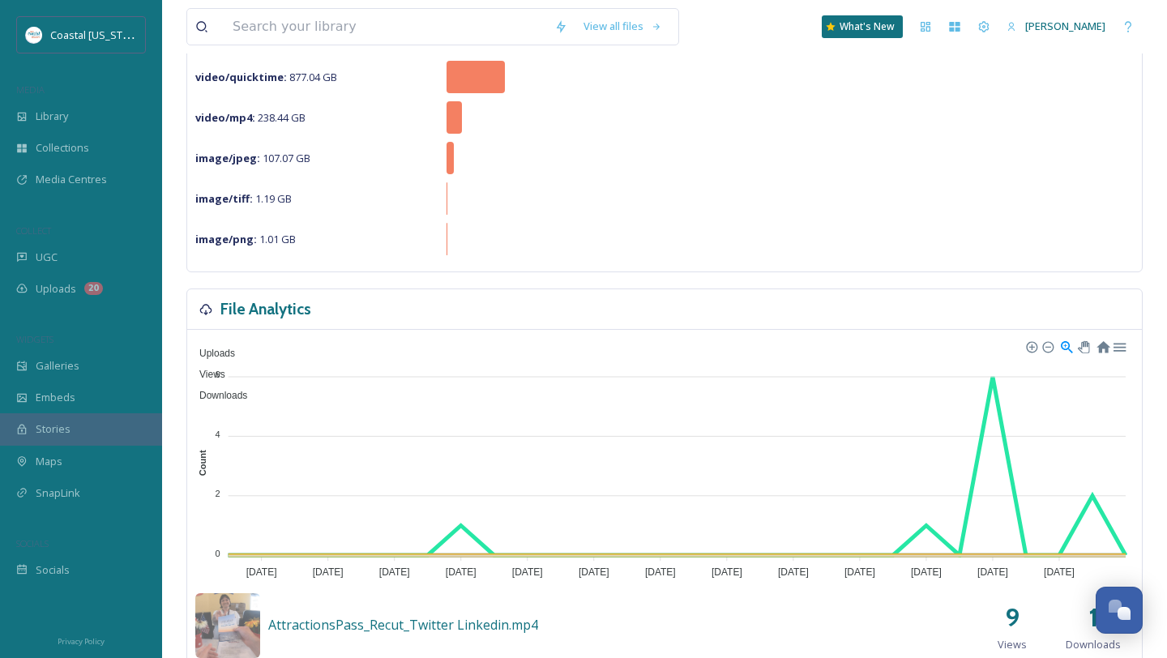
scroll to position [235, 0]
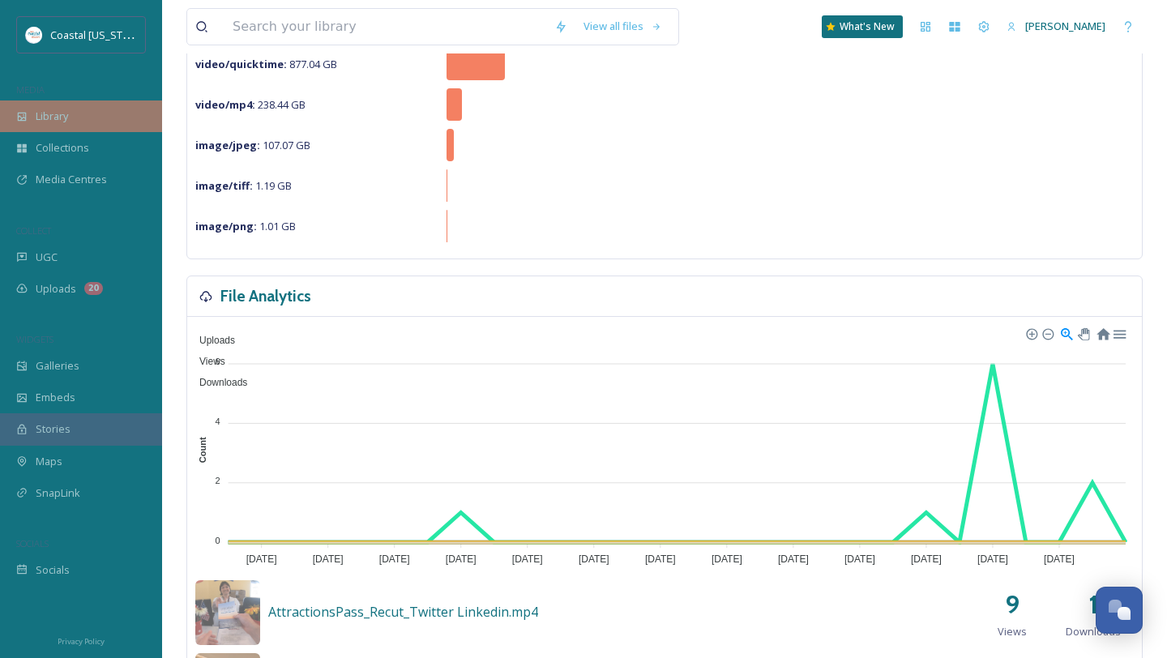
click at [74, 113] on div "Library" at bounding box center [81, 116] width 162 height 32
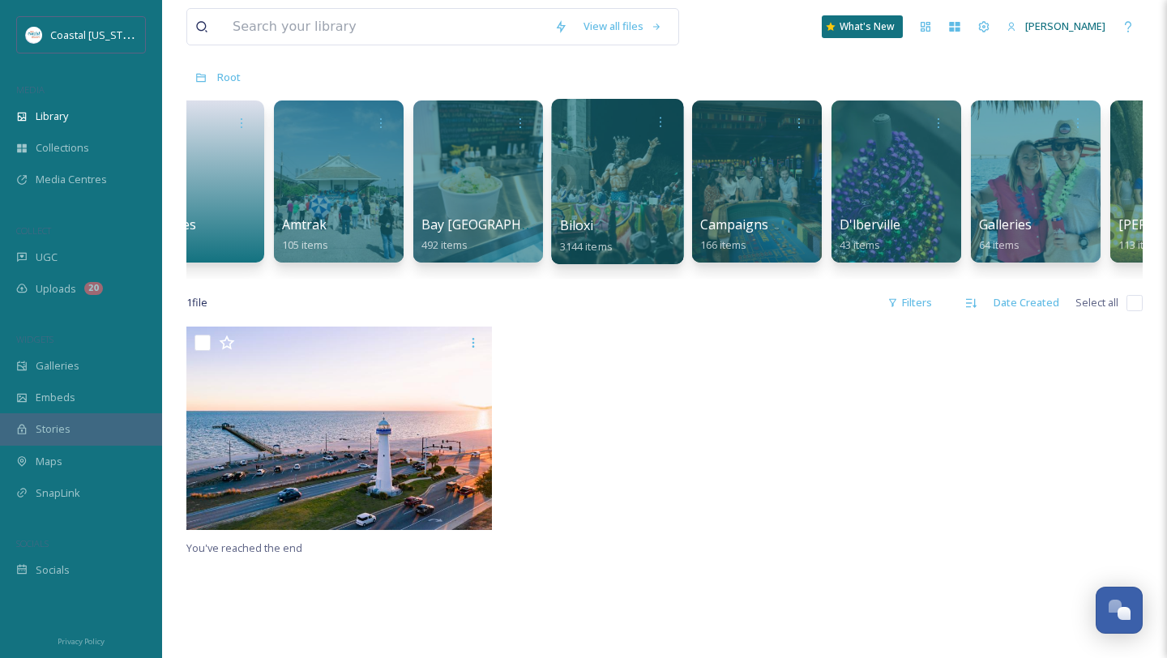
scroll to position [0, 777]
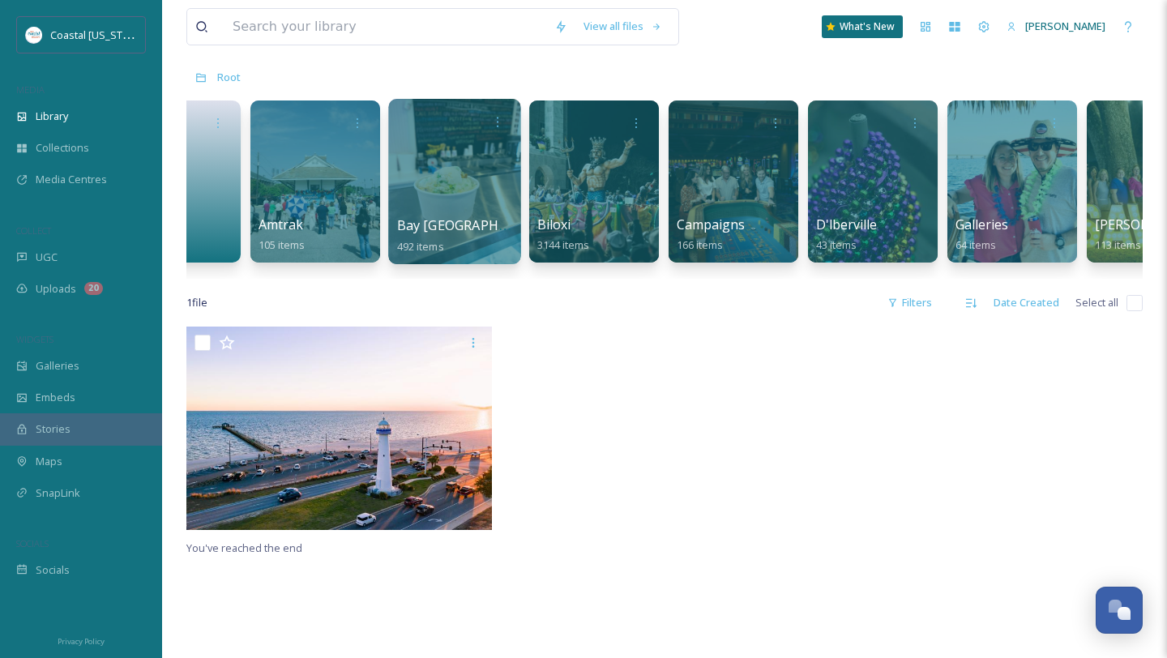
click at [454, 168] on div at bounding box center [454, 181] width 132 height 165
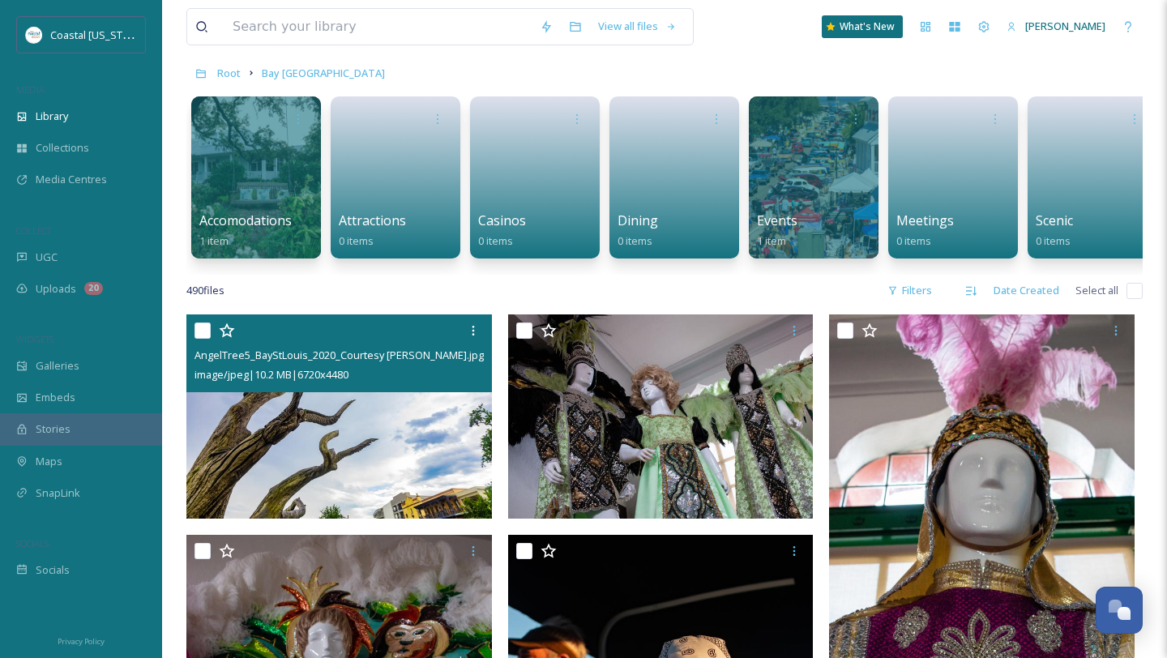
scroll to position [78, 0]
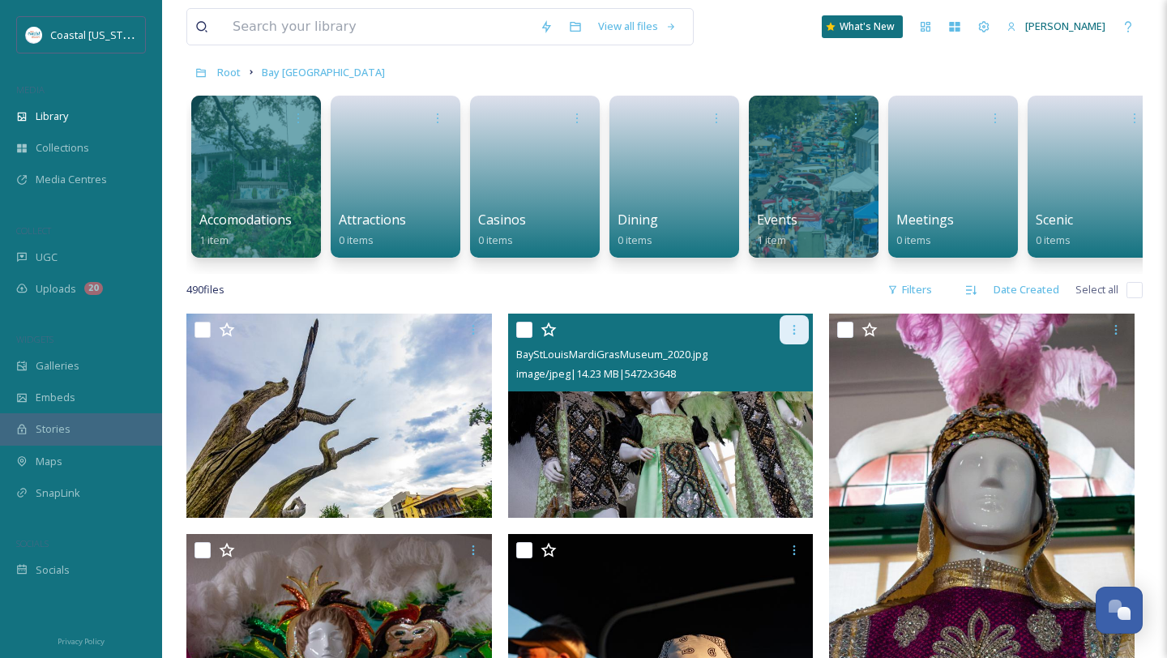
click at [797, 324] on icon at bounding box center [793, 329] width 13 height 13
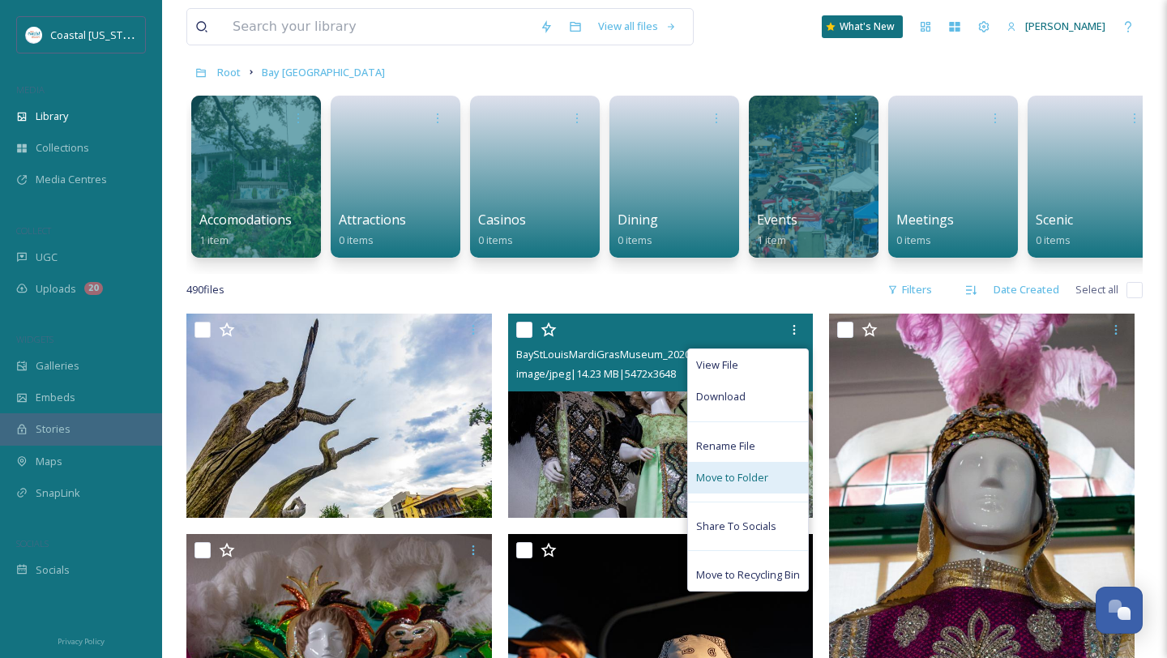
click at [743, 477] on span "Move to Folder" at bounding box center [732, 477] width 72 height 15
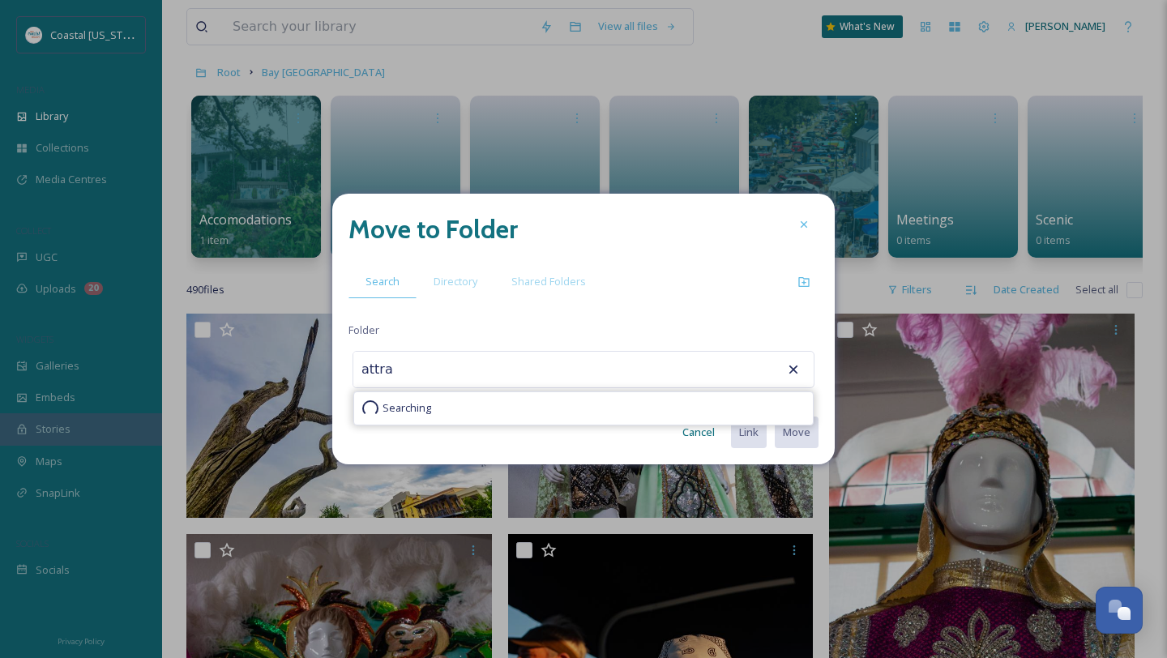
scroll to position [0, 0]
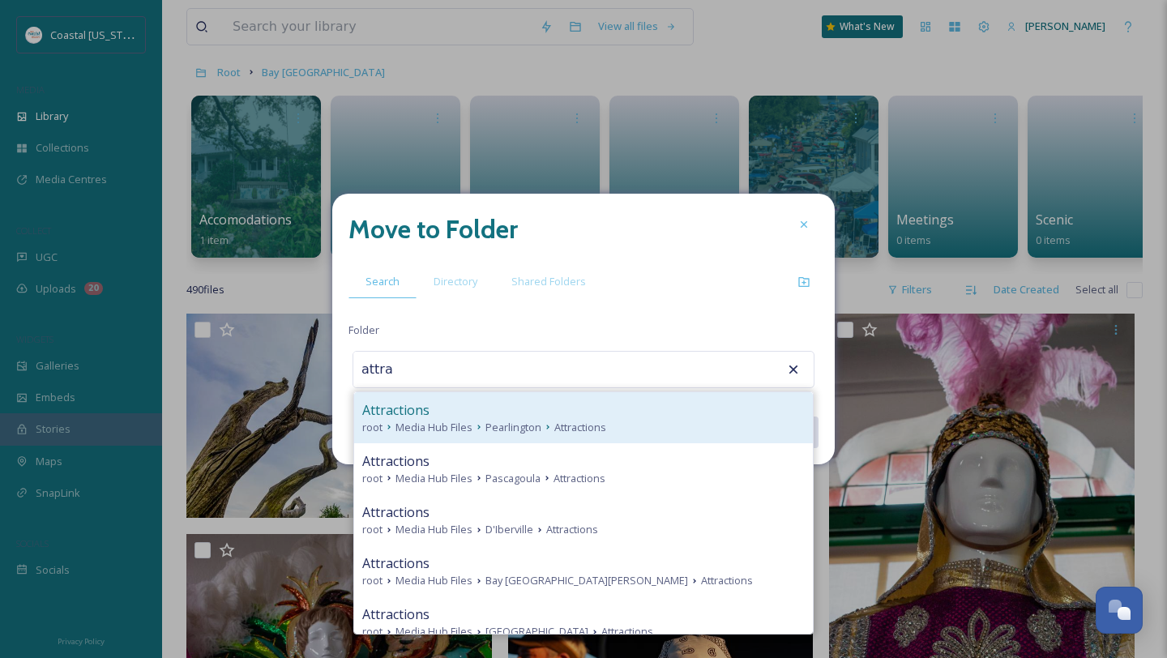
click at [504, 411] on div "Attractions" at bounding box center [583, 409] width 442 height 19
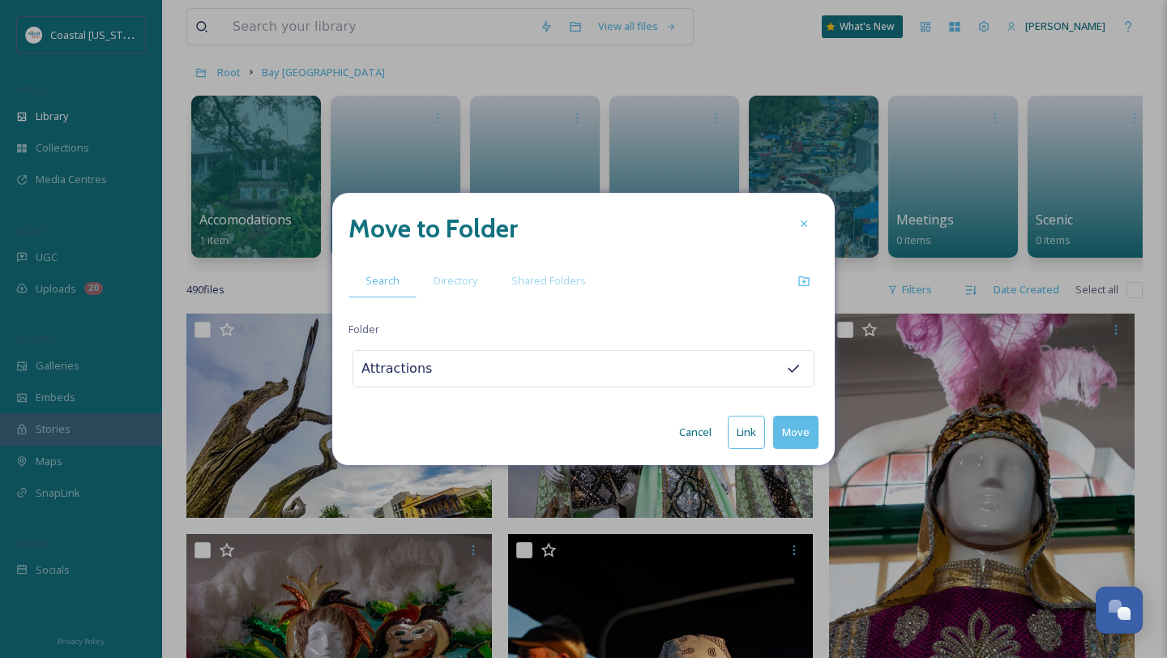
click at [526, 365] on div "Attractions" at bounding box center [583, 368] width 462 height 37
click at [420, 370] on input "Attractions" at bounding box center [442, 369] width 178 height 36
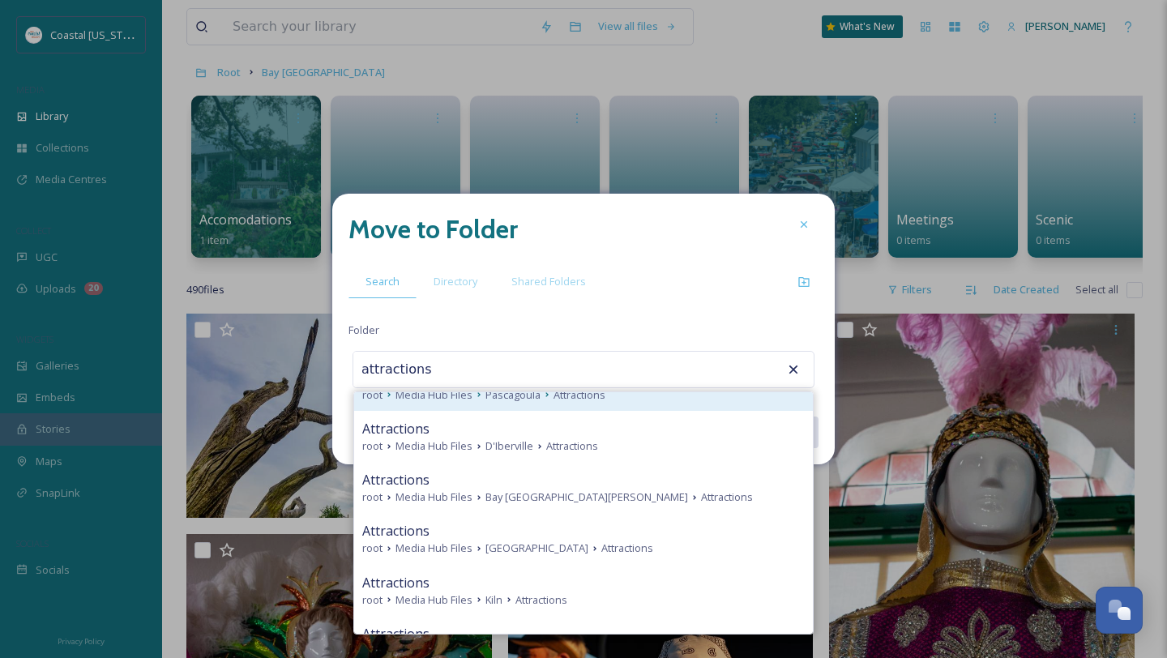
scroll to position [92, 0]
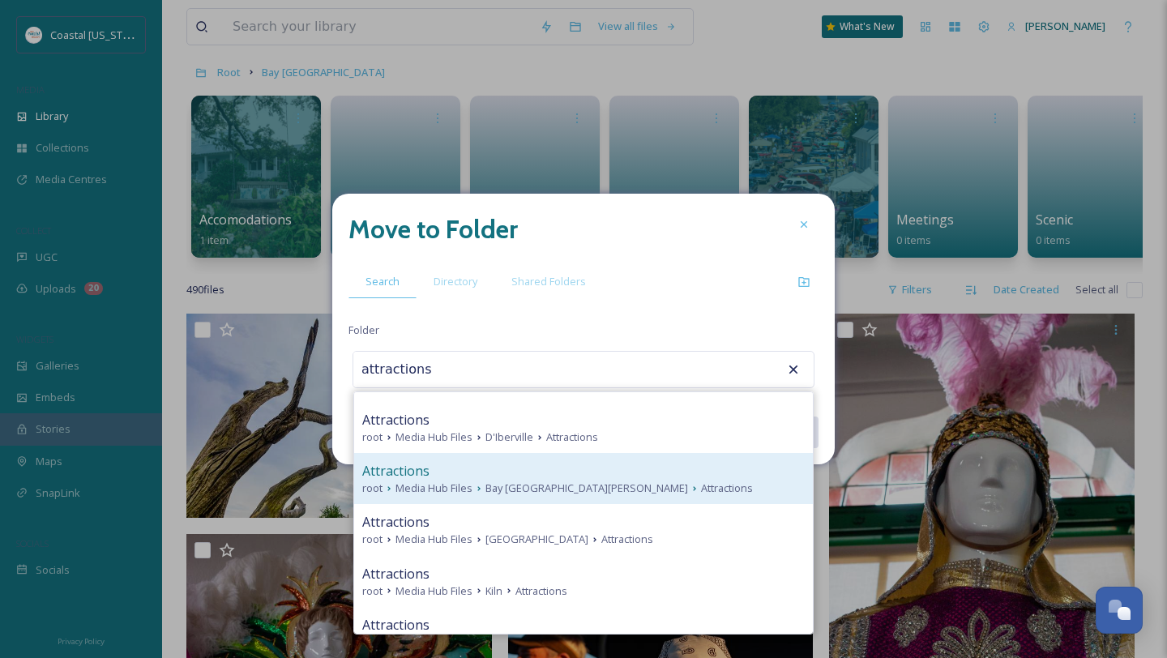
click at [518, 487] on span "Bay [GEOGRAPHIC_DATA][PERSON_NAME]" at bounding box center [586, 487] width 203 height 15
type input "Attractions"
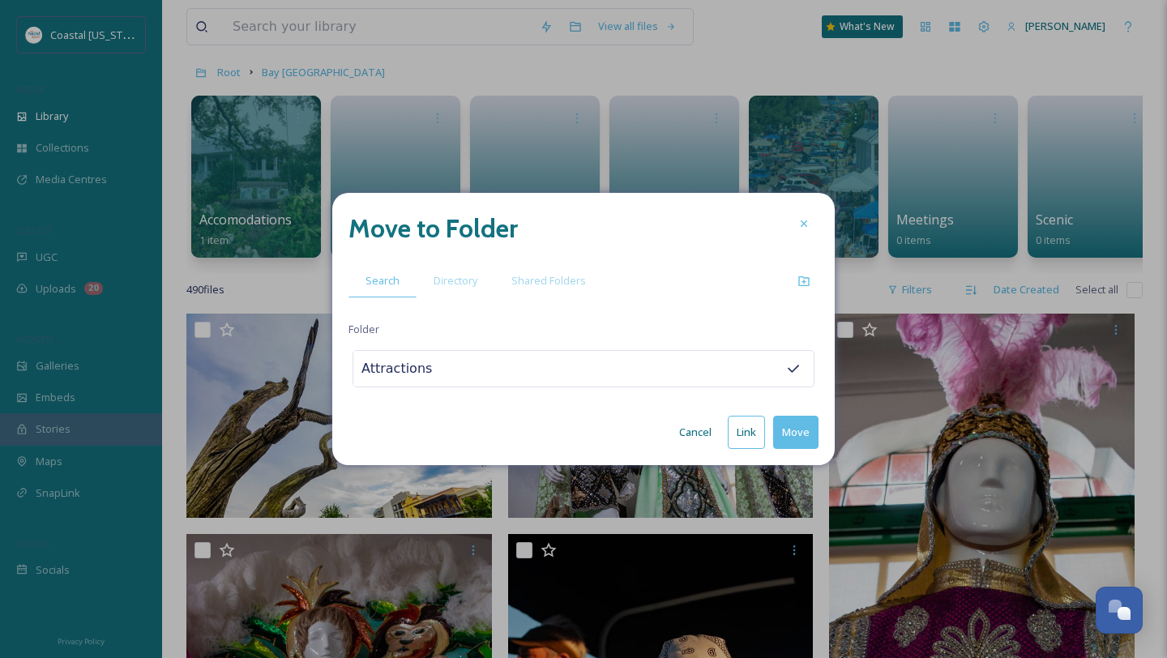
click at [572, 377] on div "Attractions" at bounding box center [583, 368] width 462 height 37
click at [422, 372] on input "Attractions" at bounding box center [442, 369] width 178 height 36
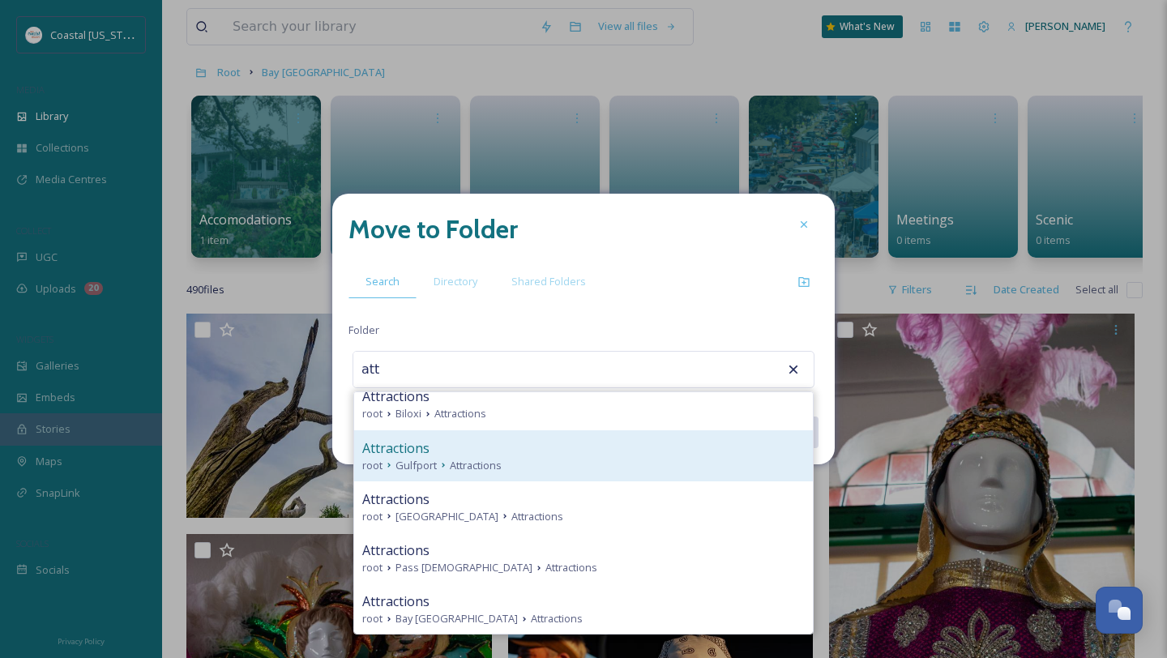
scroll to position [782, 0]
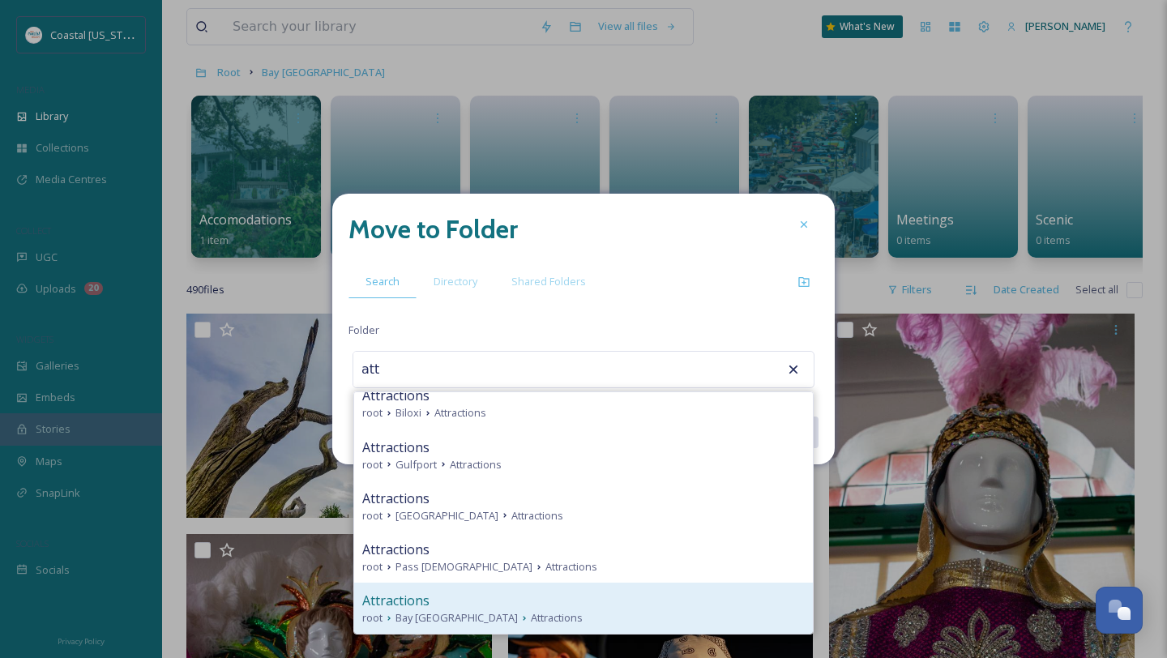
click at [484, 605] on div "Attractions" at bounding box center [583, 600] width 442 height 19
type input "Attractions"
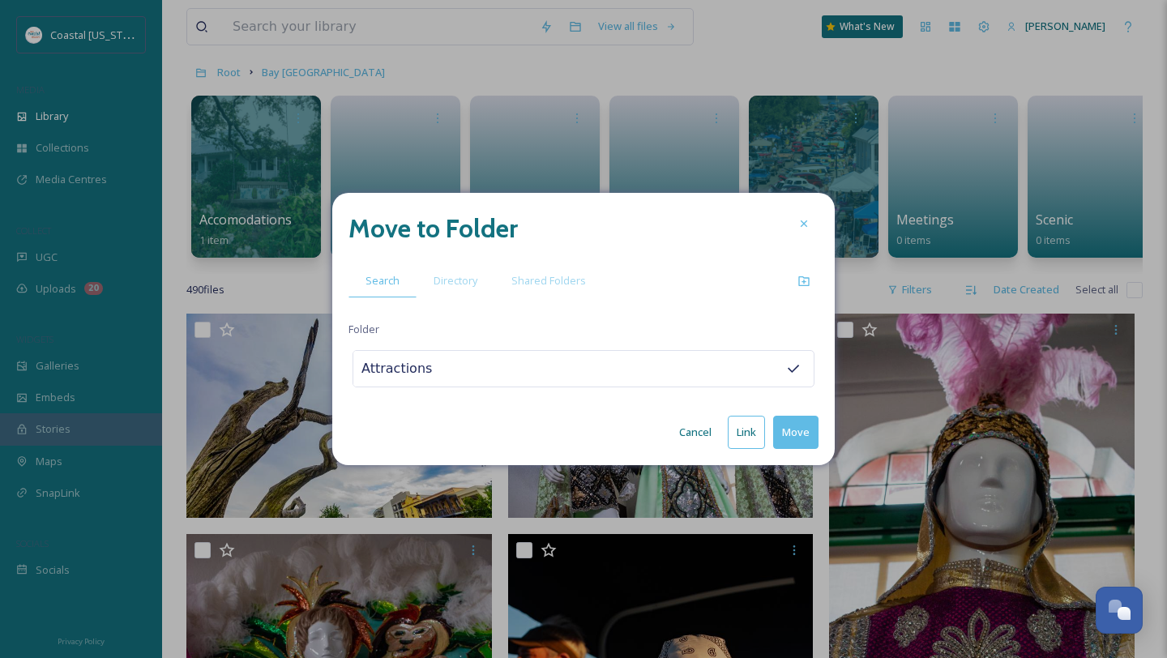
click at [802, 446] on button "Move" at bounding box center [795, 432] width 45 height 33
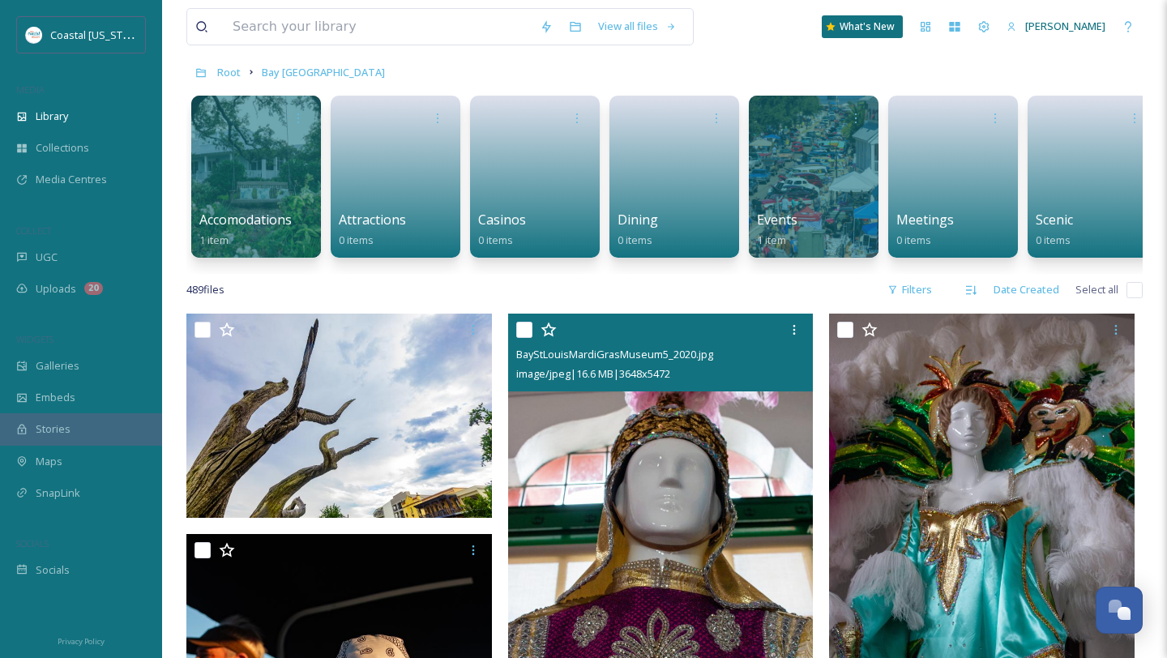
click at [522, 322] on input "checkbox" at bounding box center [524, 330] width 16 height 16
checkbox input "true"
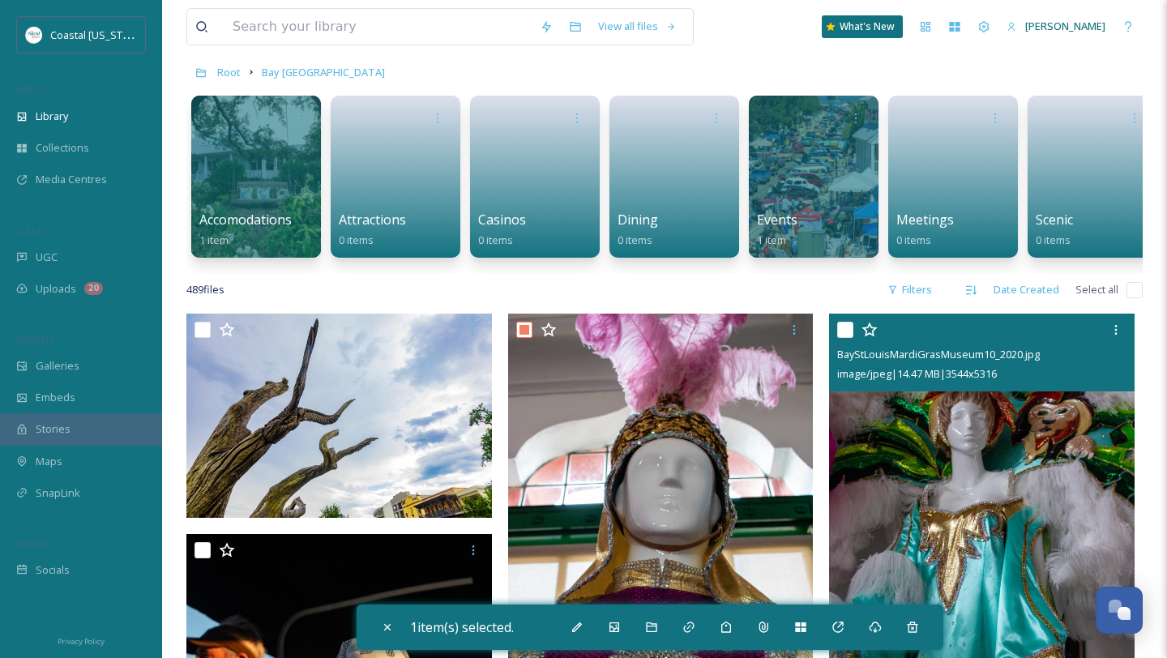
click at [846, 326] on input "checkbox" at bounding box center [845, 330] width 16 height 16
checkbox input "true"
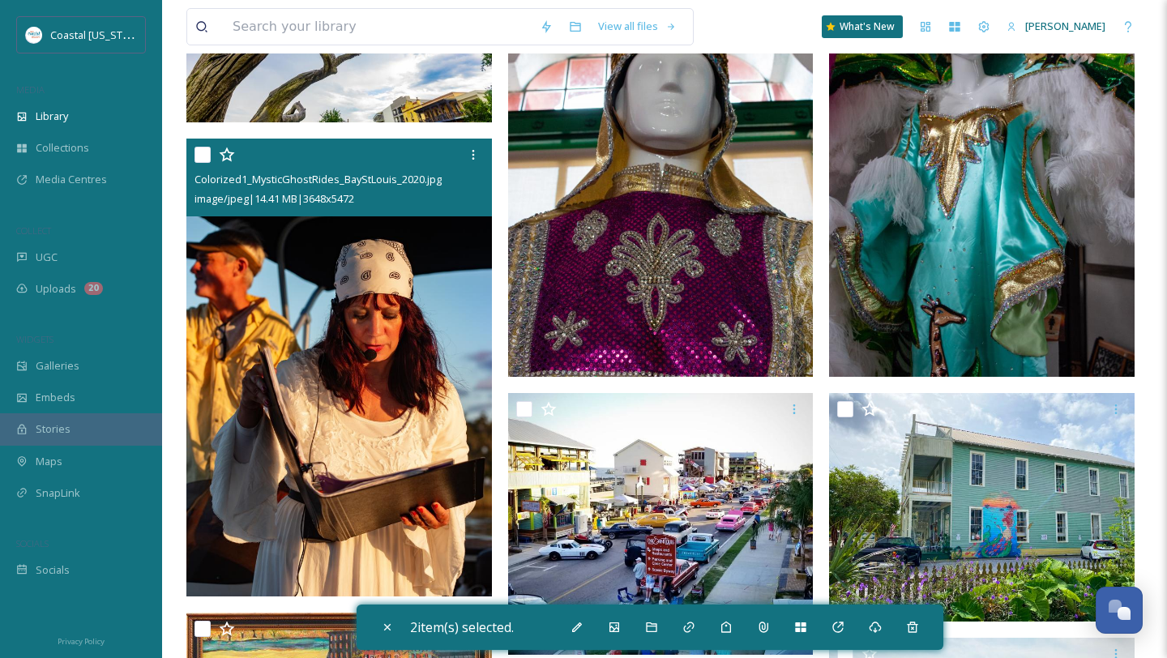
scroll to position [452, 0]
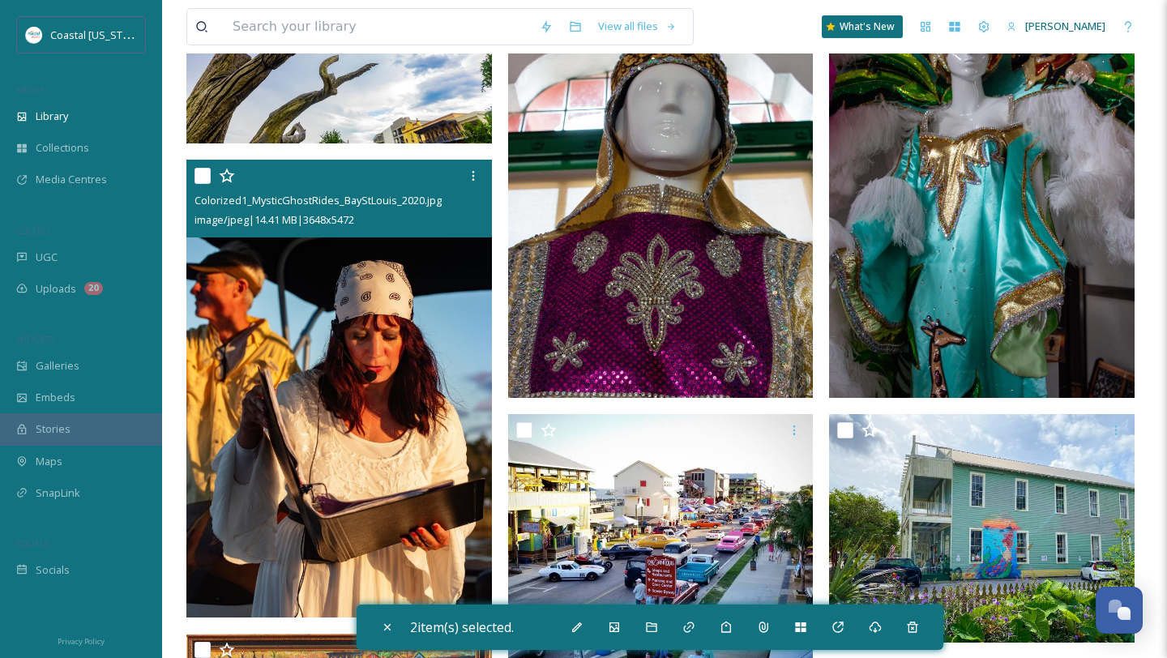
click at [203, 177] on input "checkbox" at bounding box center [202, 176] width 16 height 16
checkbox input "true"
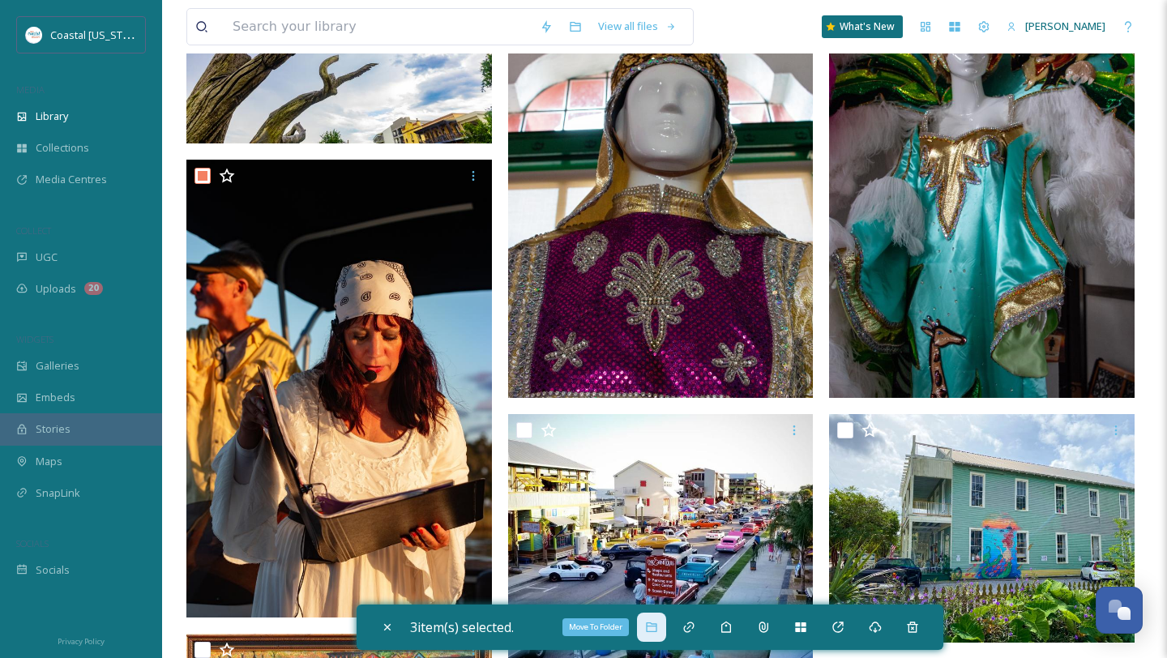
click at [663, 630] on div "Move To Folder" at bounding box center [651, 626] width 29 height 29
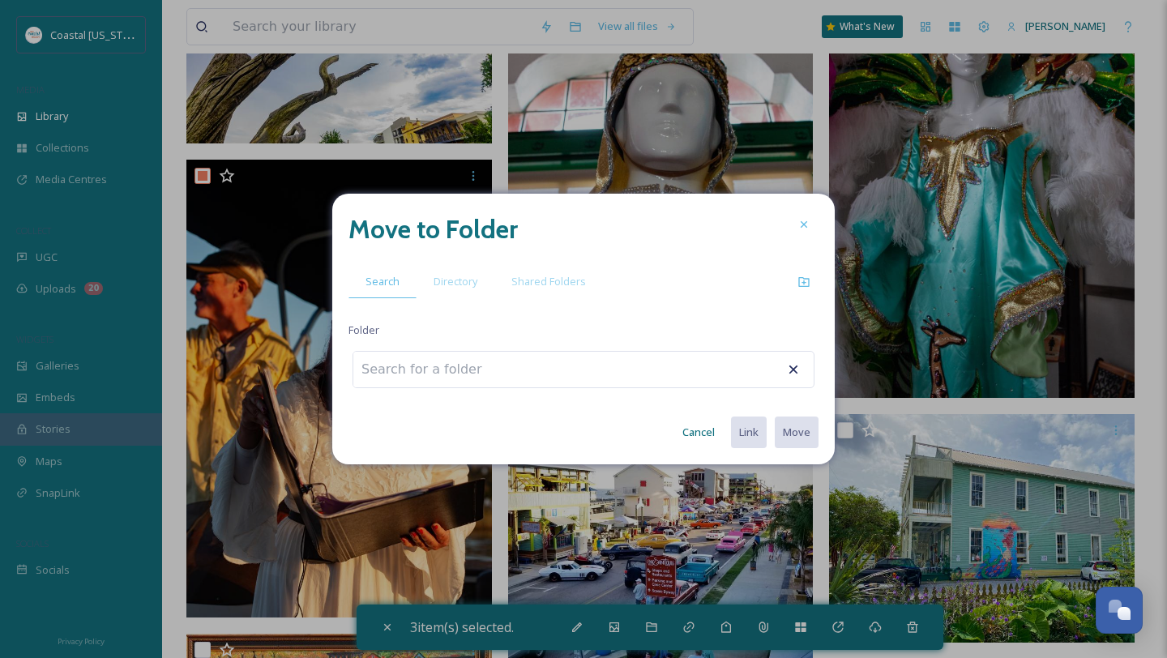
click at [514, 365] on div at bounding box center [583, 369] width 462 height 37
click at [433, 287] on span "Directory" at bounding box center [455, 281] width 44 height 15
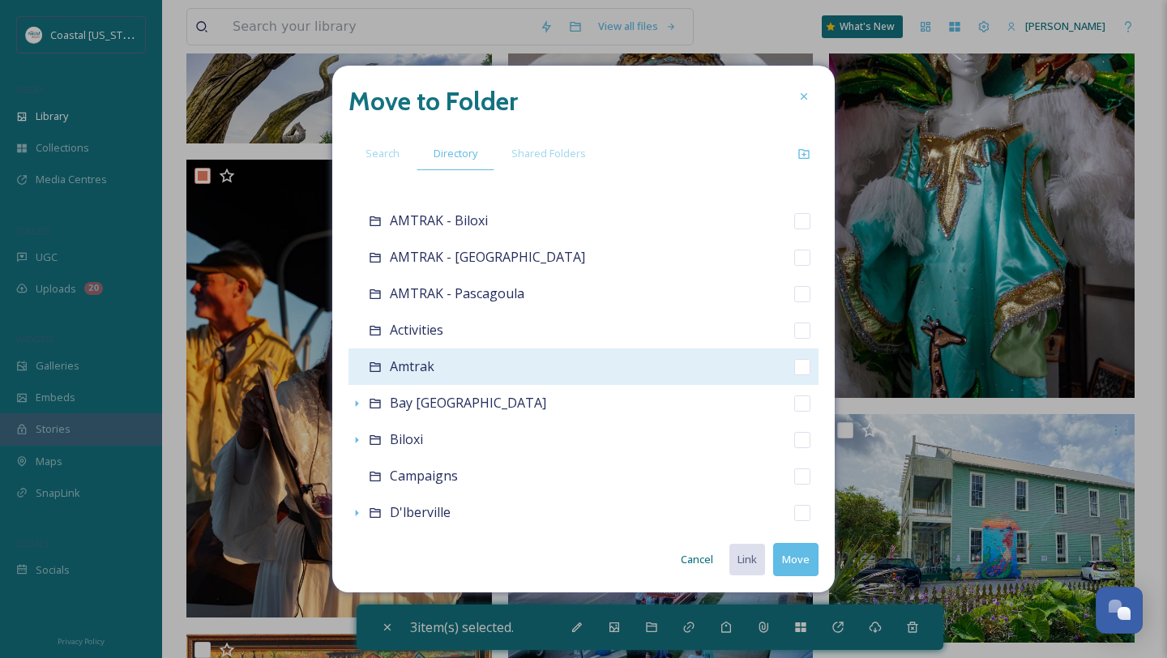
scroll to position [66, 0]
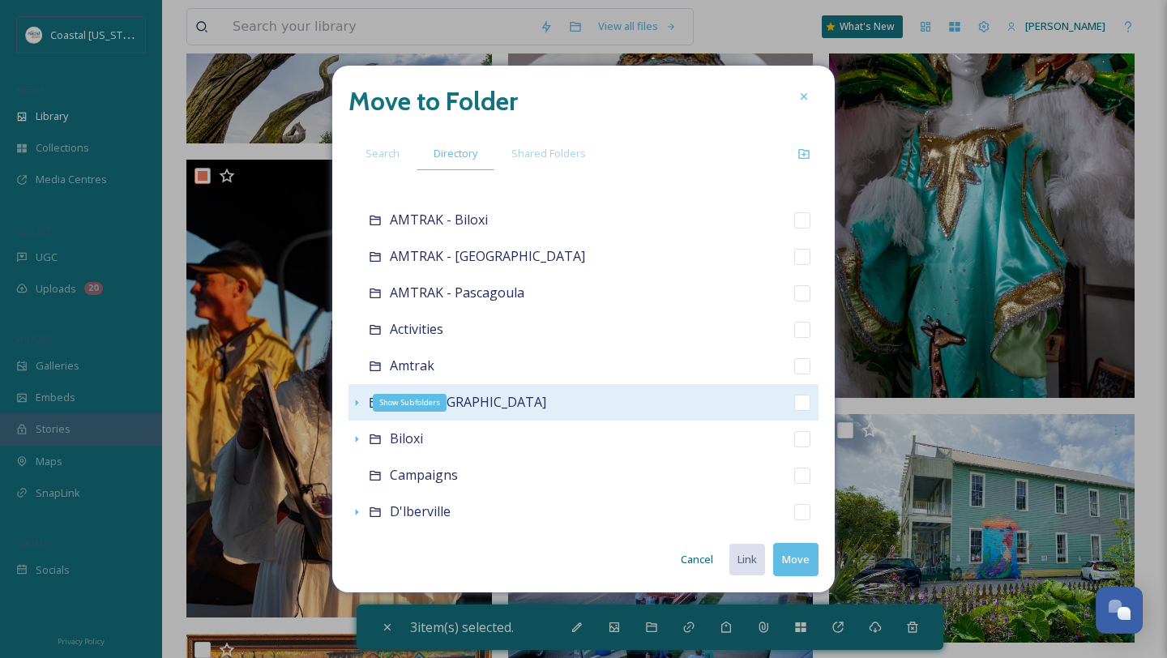
click at [358, 399] on icon at bounding box center [356, 402] width 13 height 13
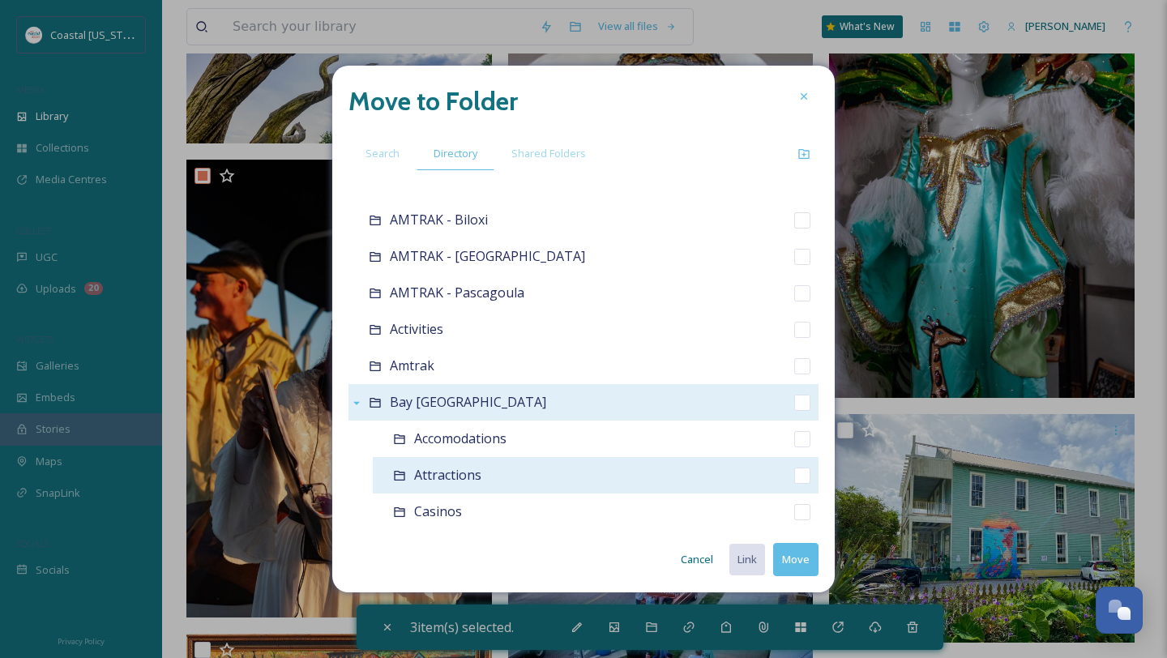
click at [792, 475] on div "Attractions" at bounding box center [596, 475] width 446 height 36
checkbox input "false"
checkbox input "true"
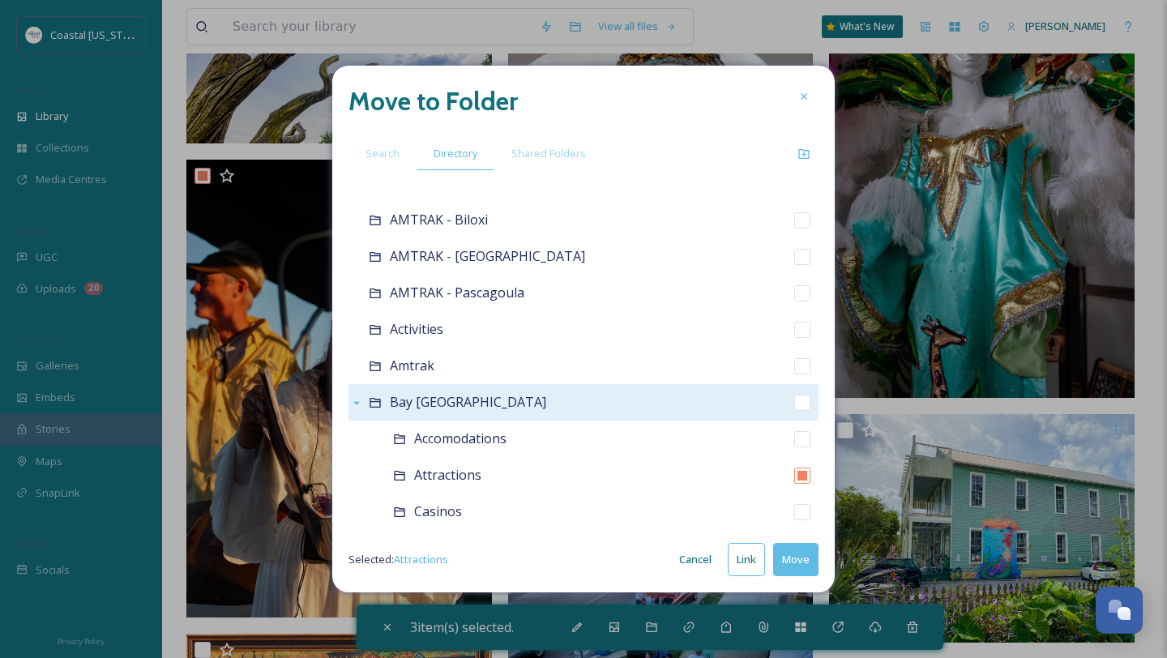
click at [800, 560] on button "Move" at bounding box center [795, 559] width 45 height 33
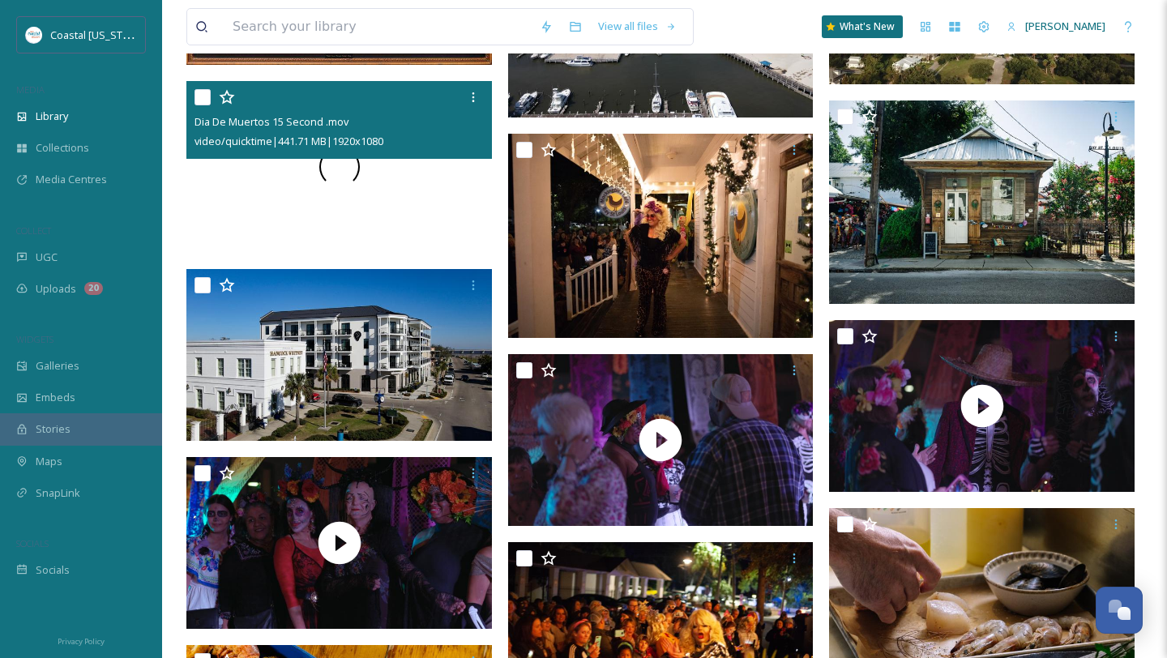
scroll to position [725, 0]
